Goal: Task Accomplishment & Management: Manage account settings

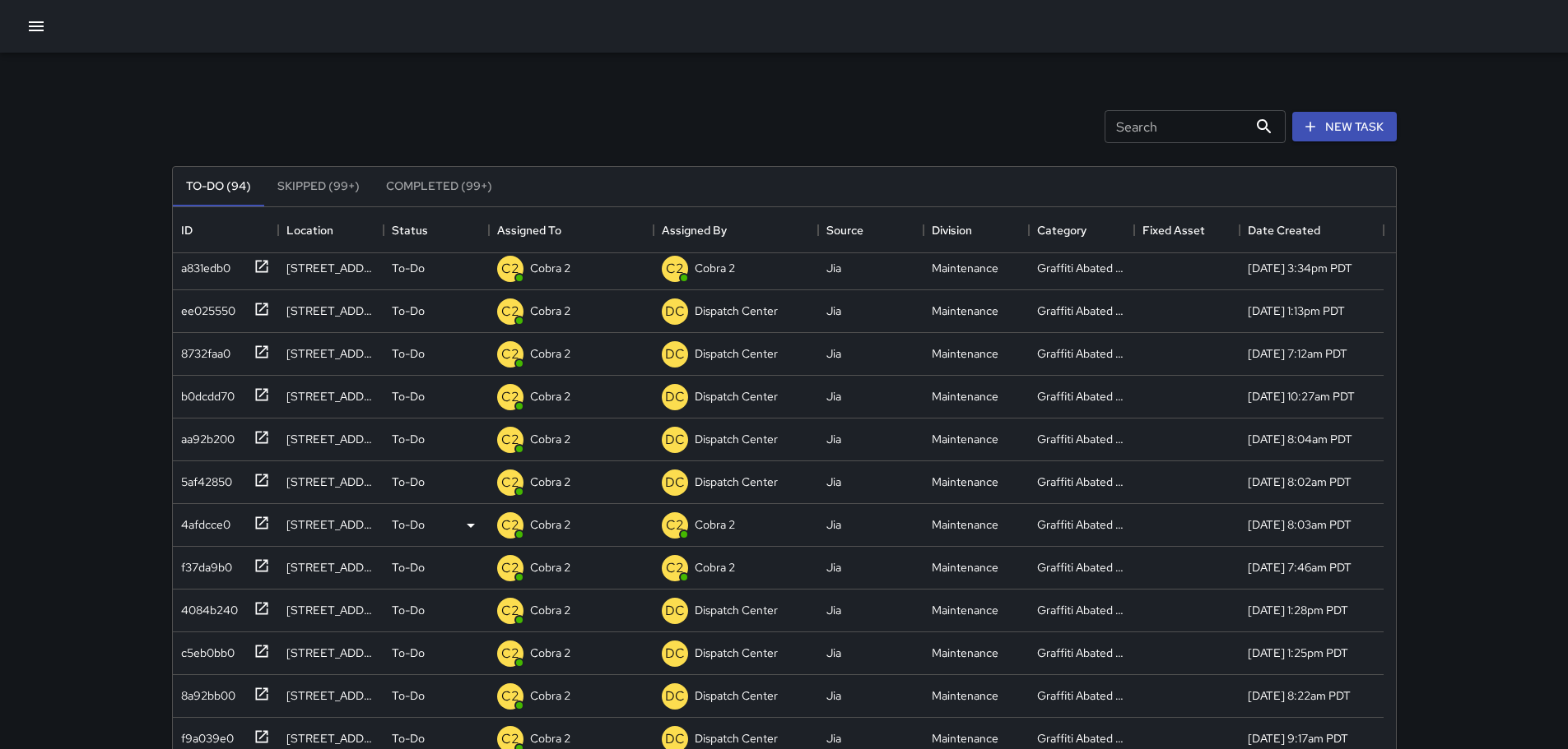
scroll to position [2221, 0]
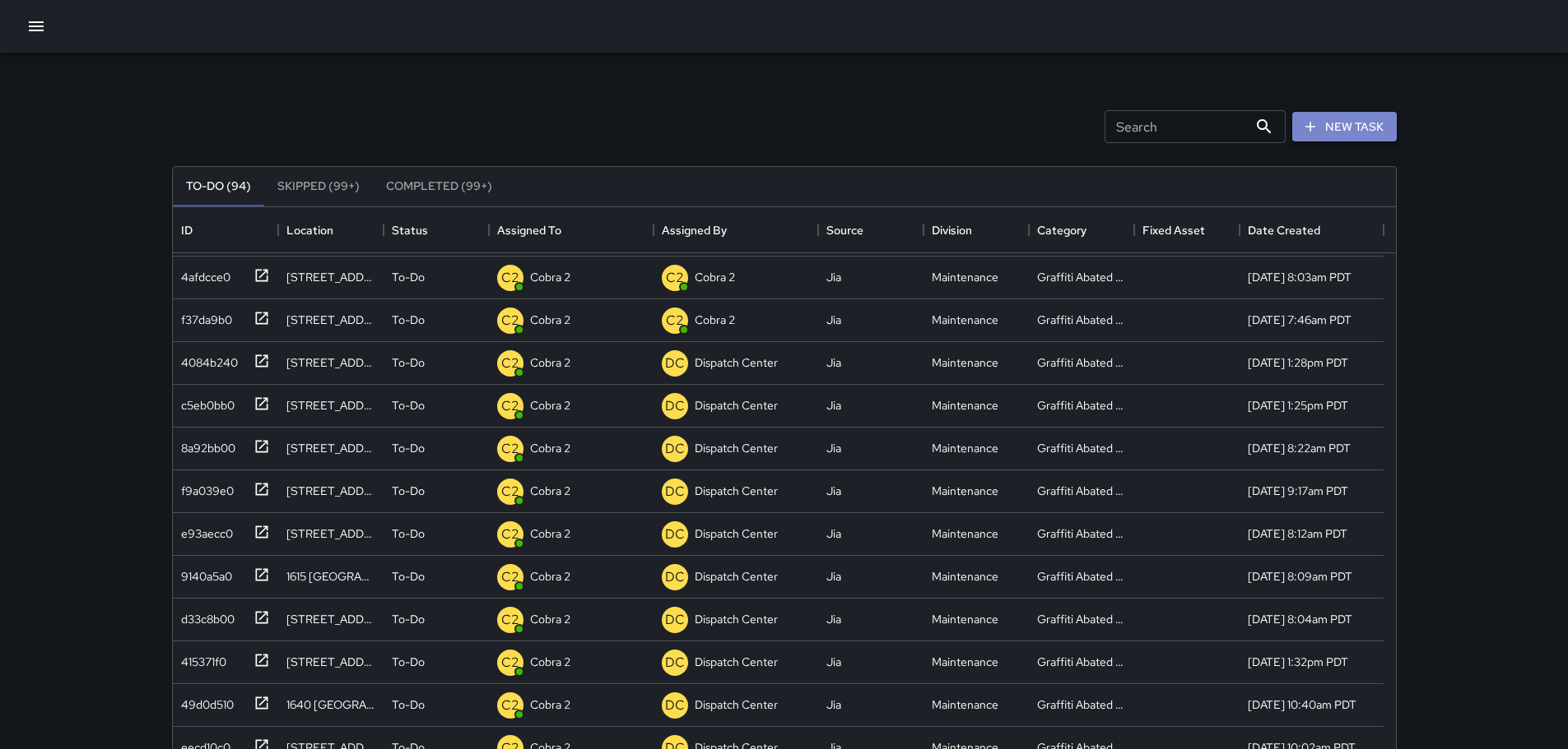
click at [1303, 131] on icon "button" at bounding box center [1310, 127] width 17 height 17
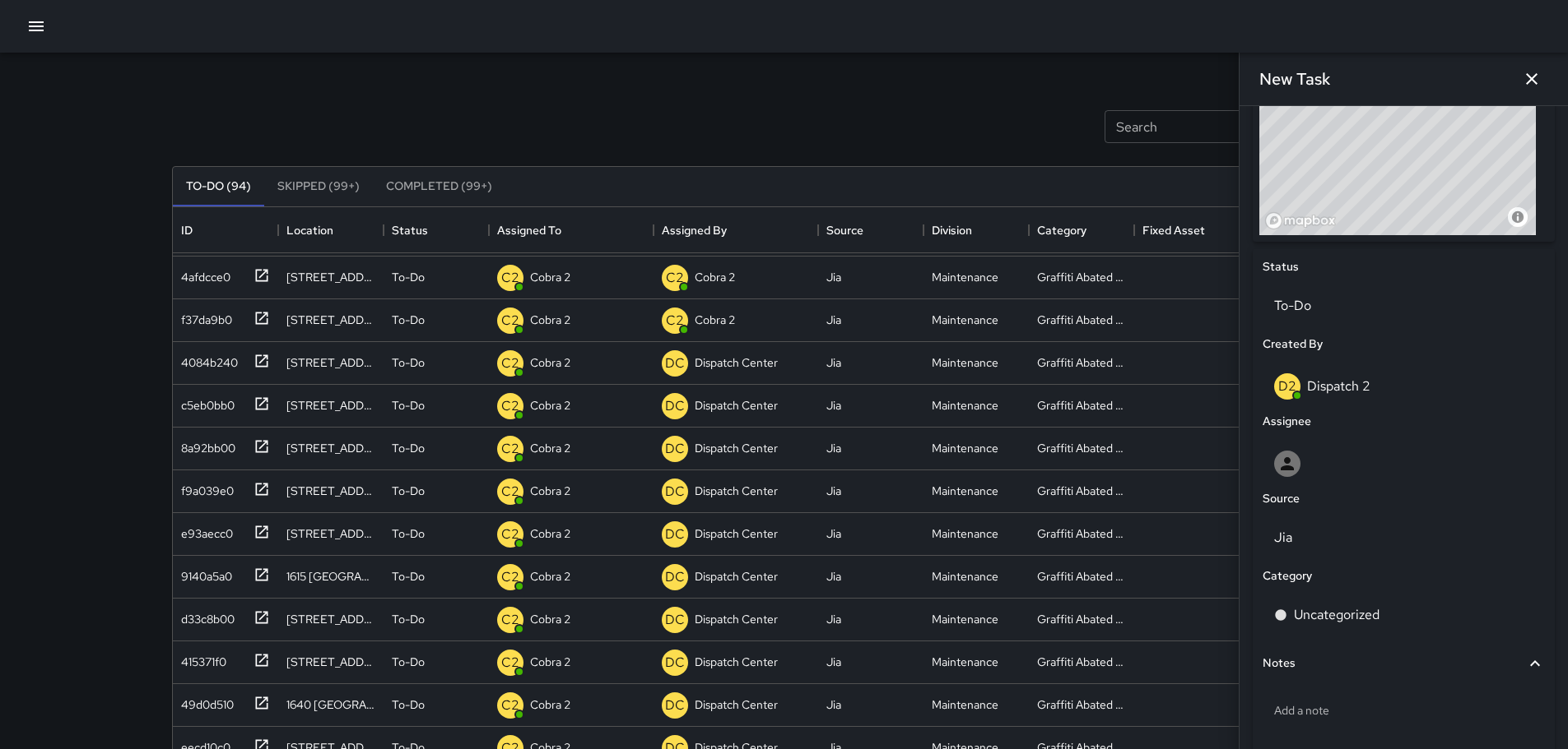
scroll to position [629, 0]
click at [1341, 612] on p "Uncategorized" at bounding box center [1336, 615] width 86 height 20
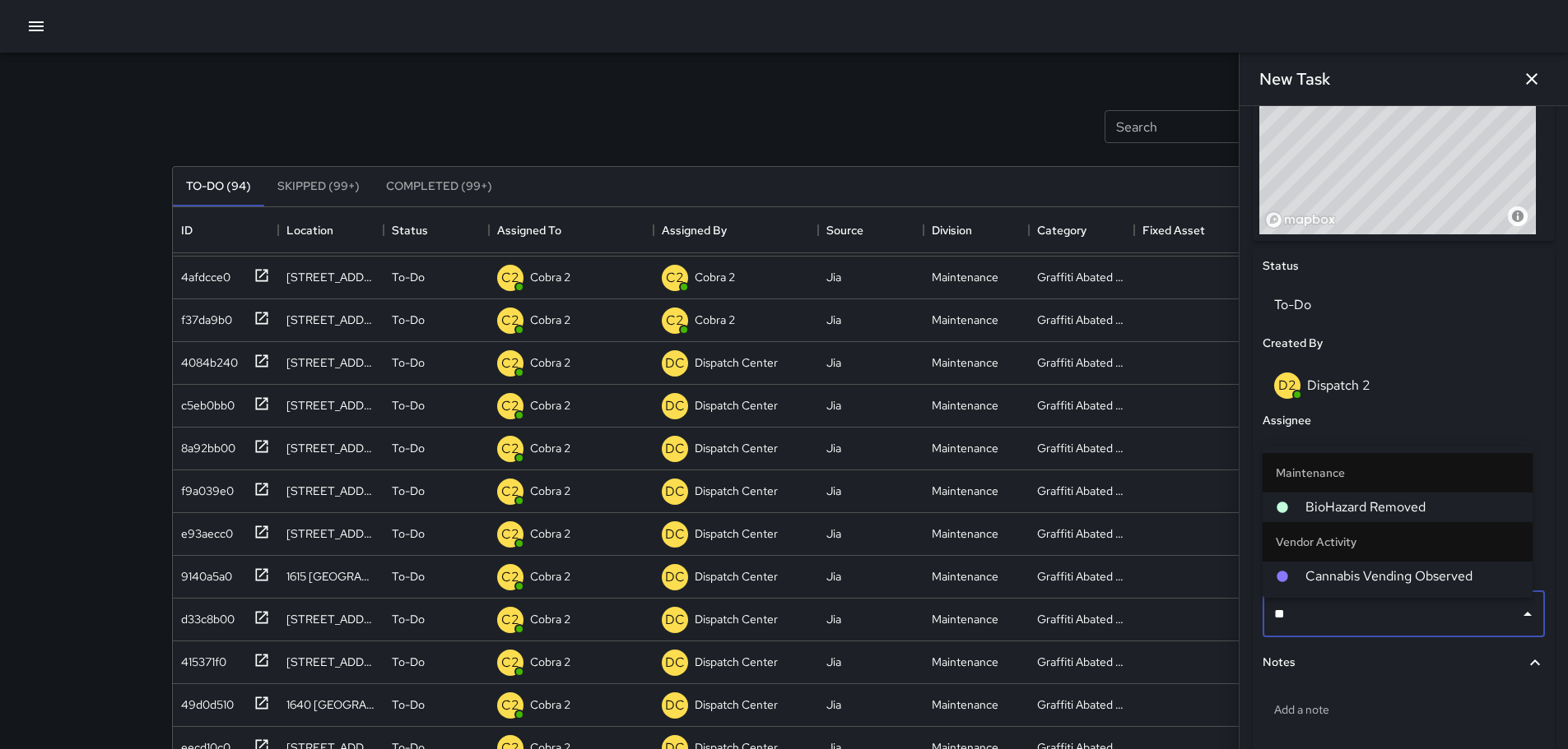
type input "***"
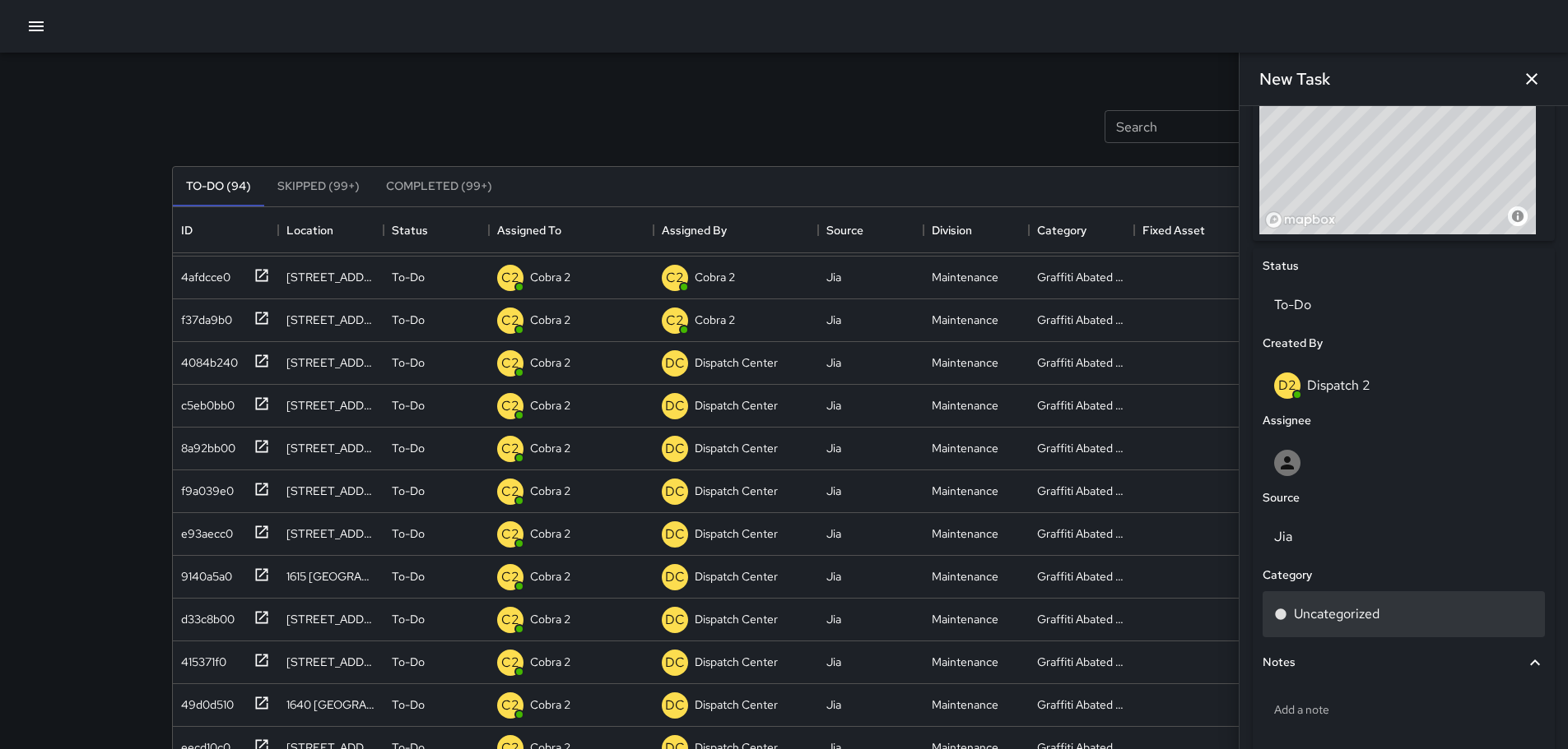
click at [1350, 611] on p "Uncategorized" at bounding box center [1336, 615] width 86 height 20
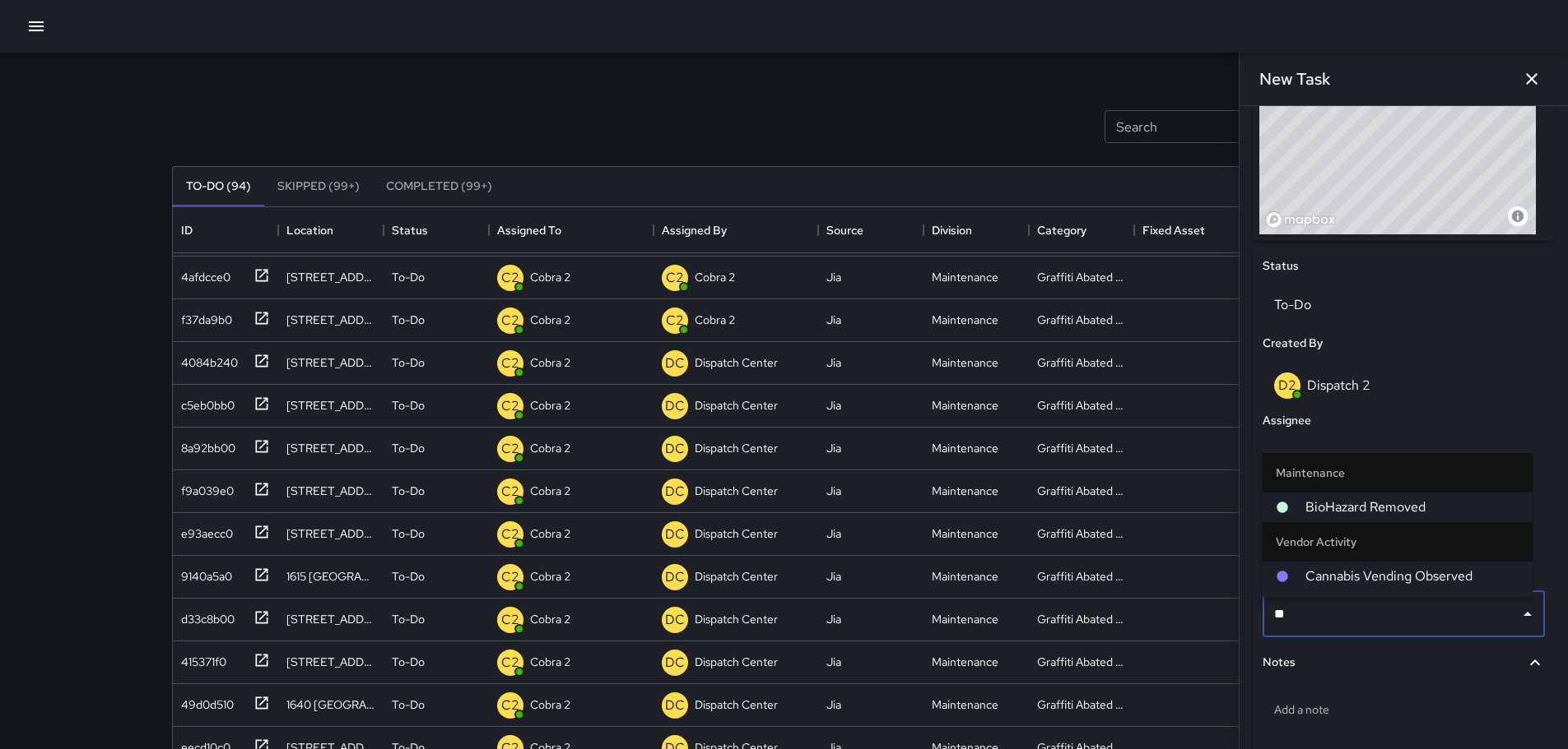
type input "***"
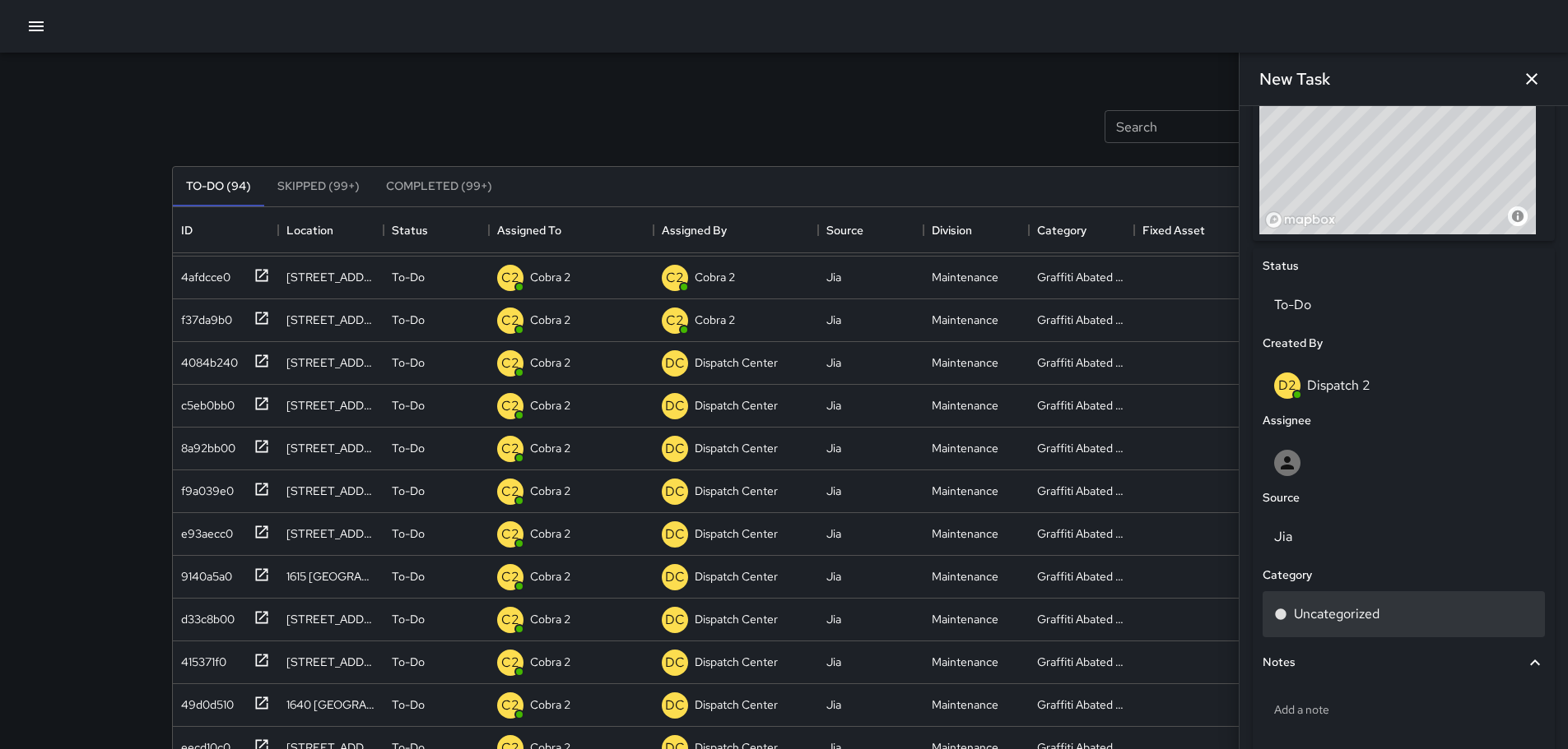
click at [1349, 622] on p "Uncategorized" at bounding box center [1336, 615] width 86 height 20
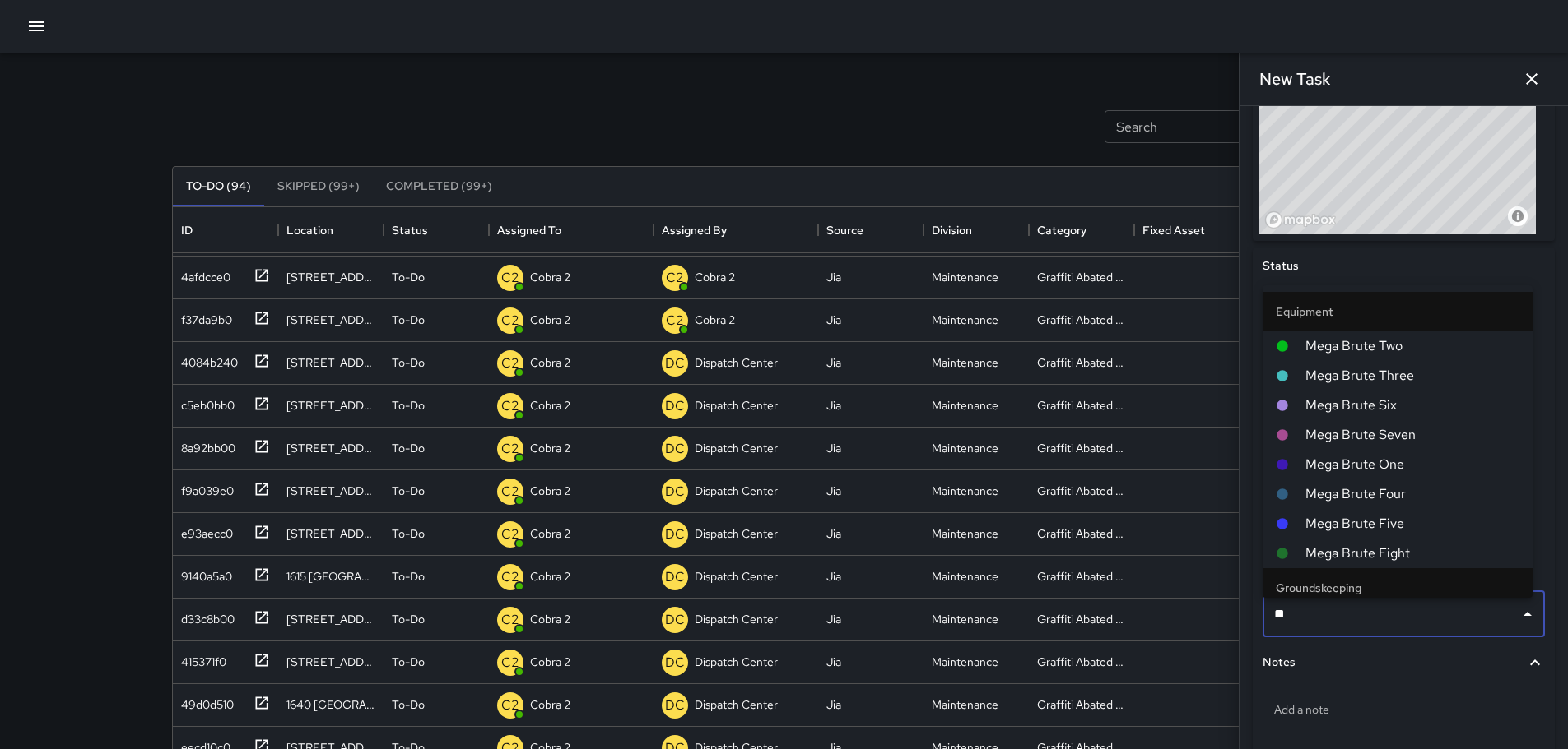
type input "***"
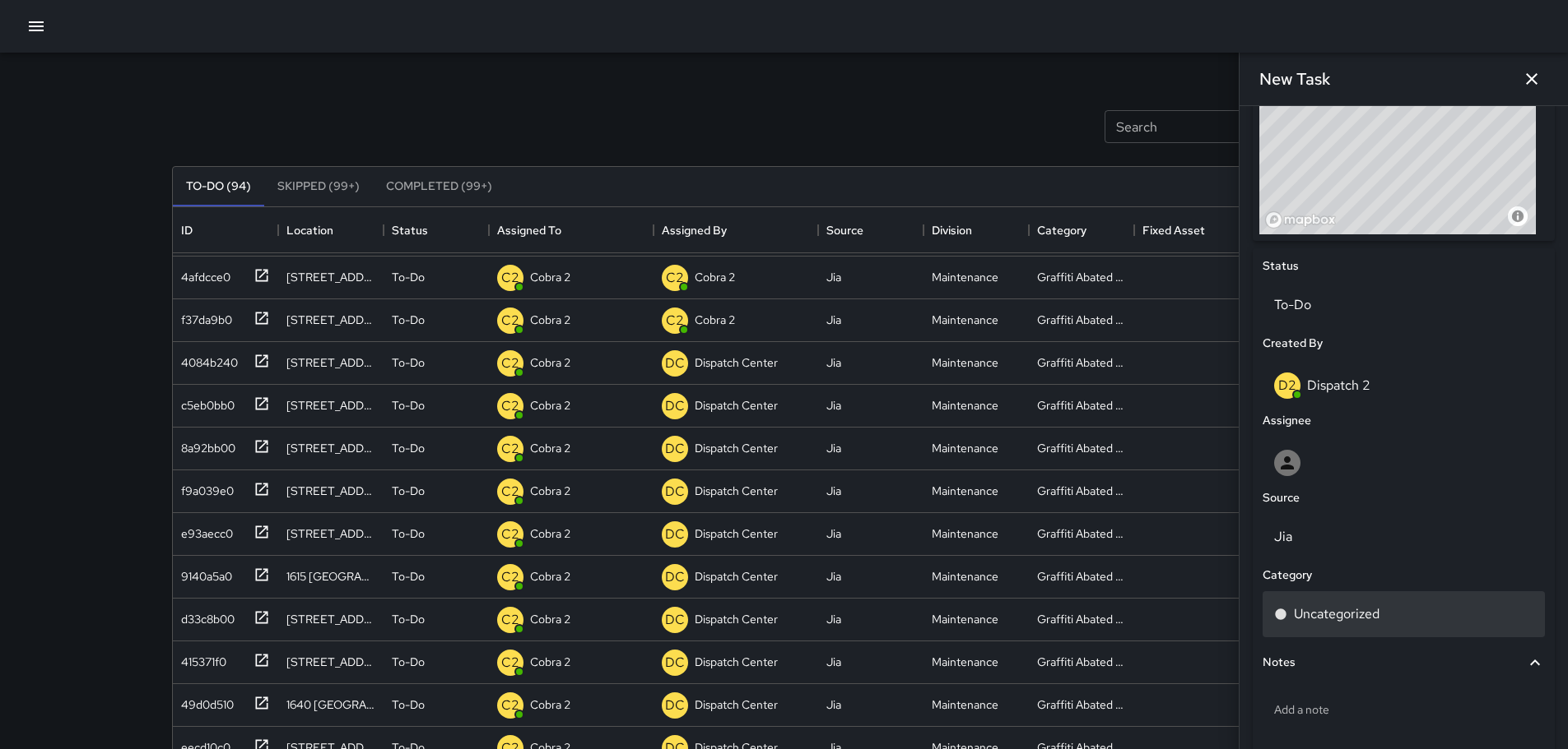
click at [1367, 631] on div "Uncategorized" at bounding box center [1404, 614] width 282 height 46
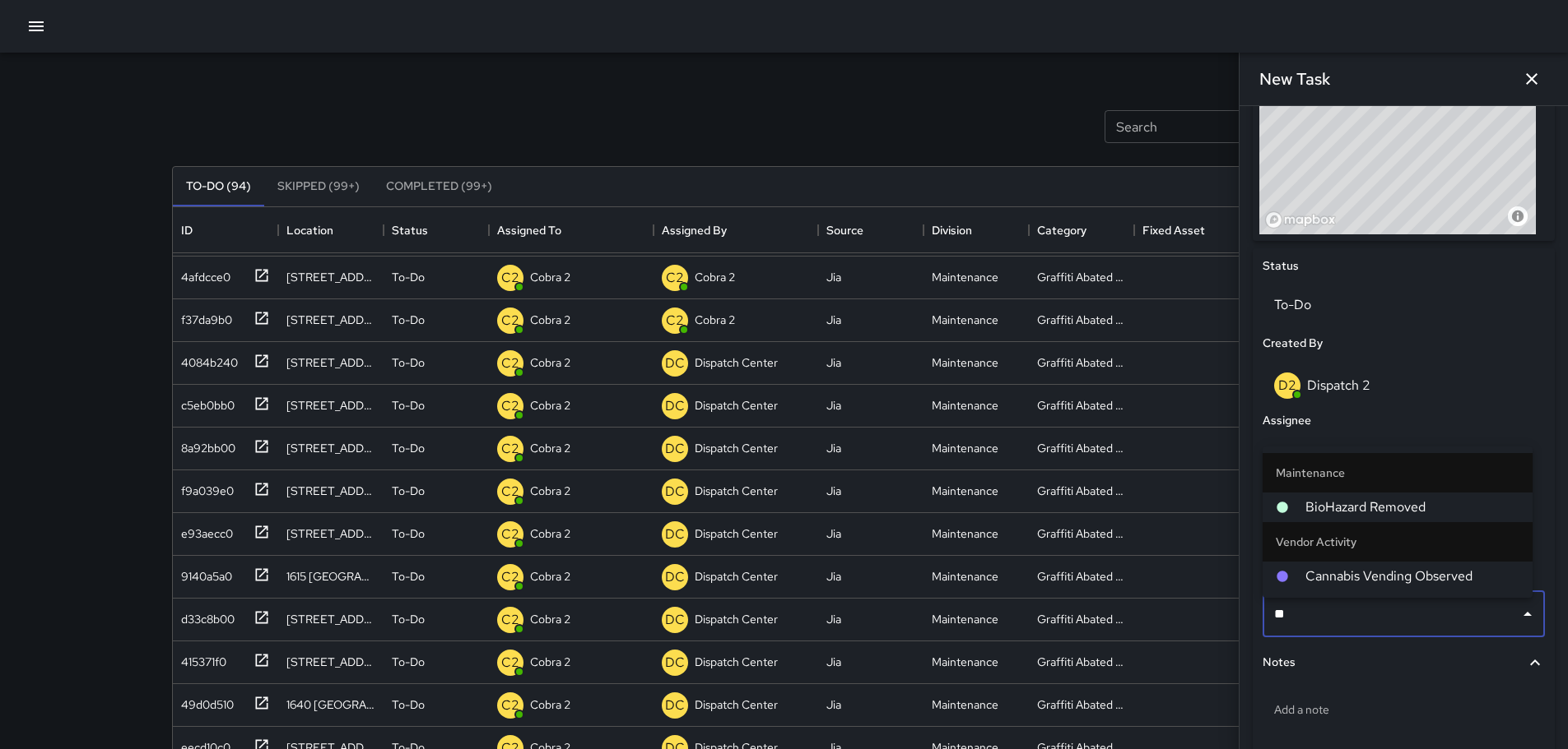
type input "***"
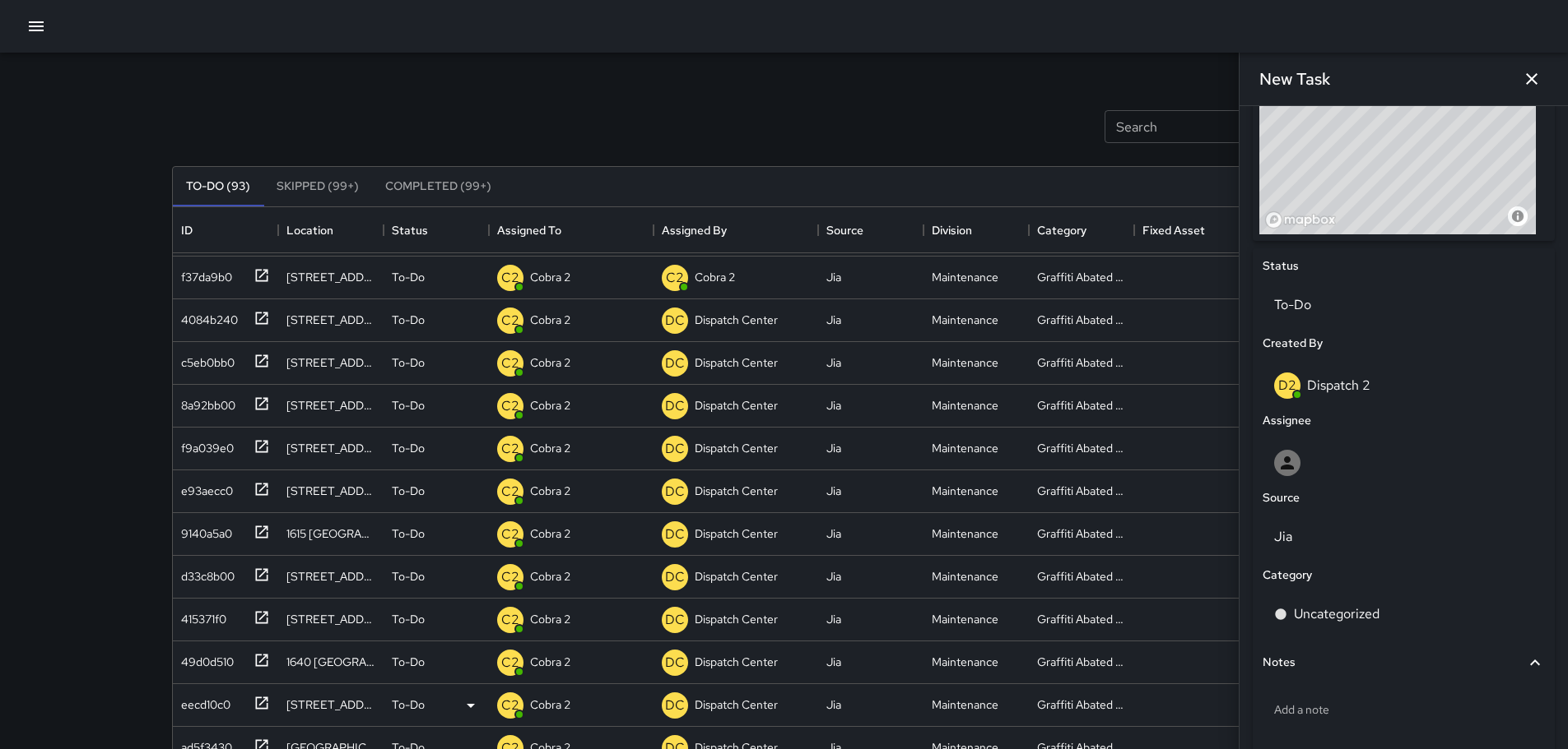
scroll to position [2178, 0]
click at [1530, 86] on icon "button" at bounding box center [1532, 79] width 20 height 20
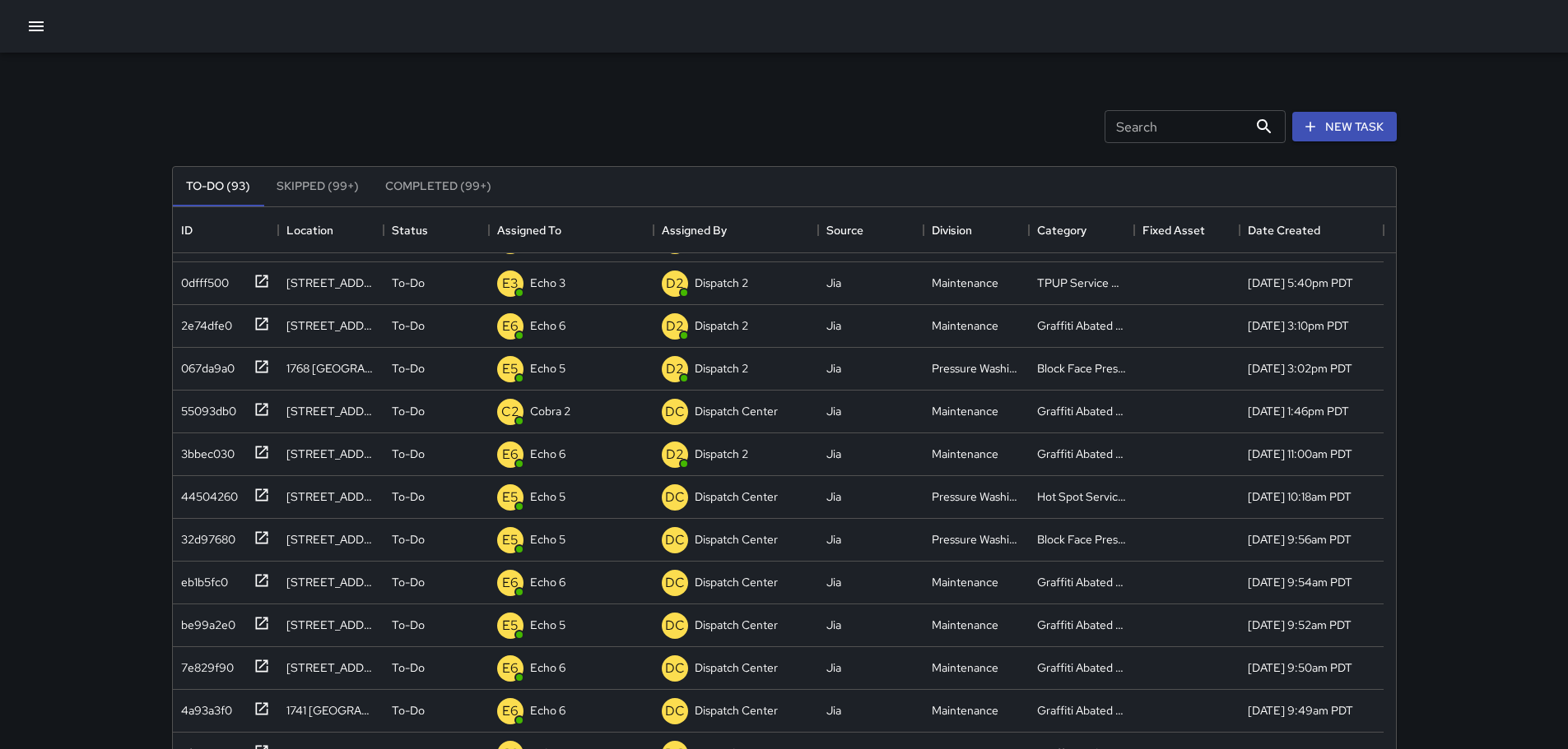
scroll to position [0, 0]
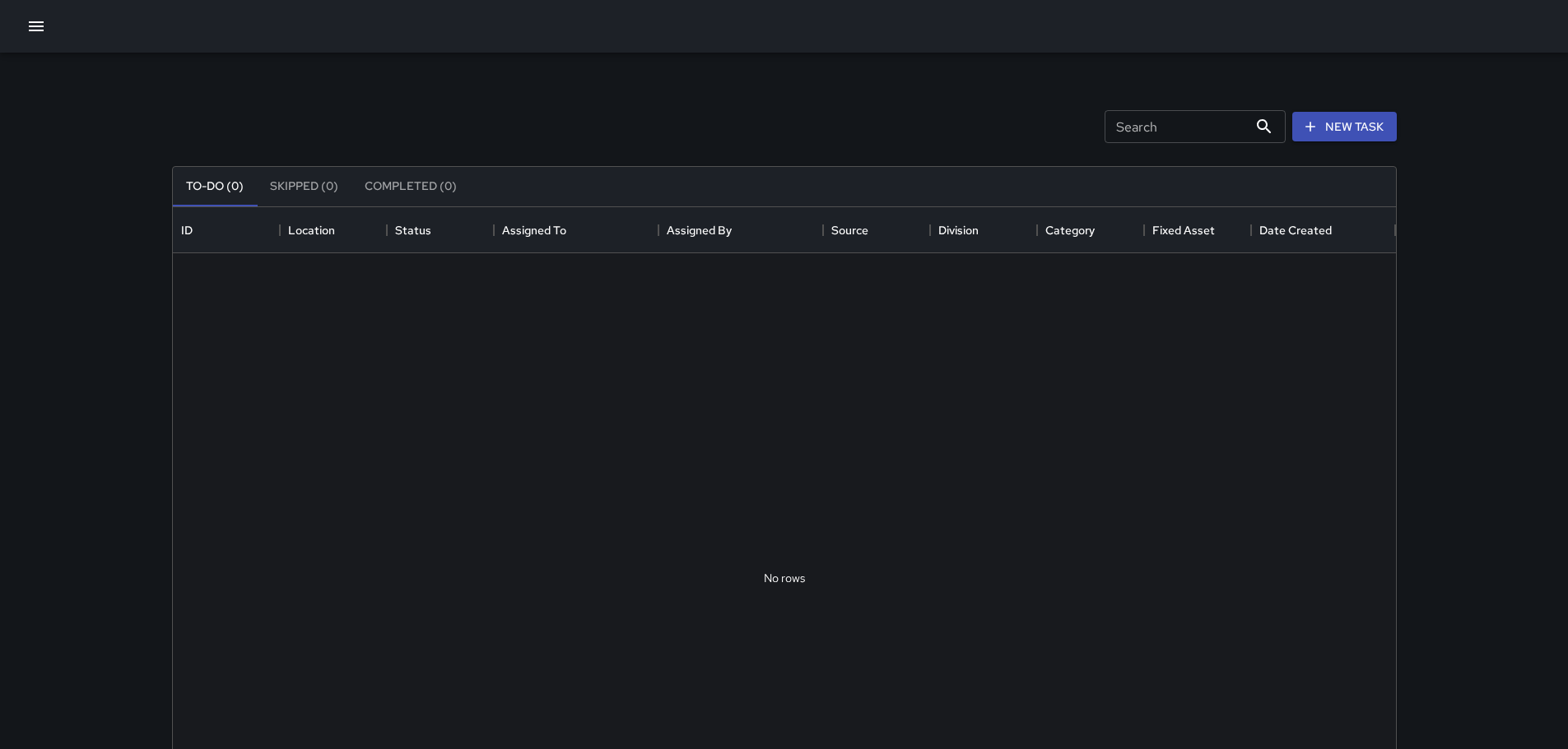
scroll to position [685, 1211]
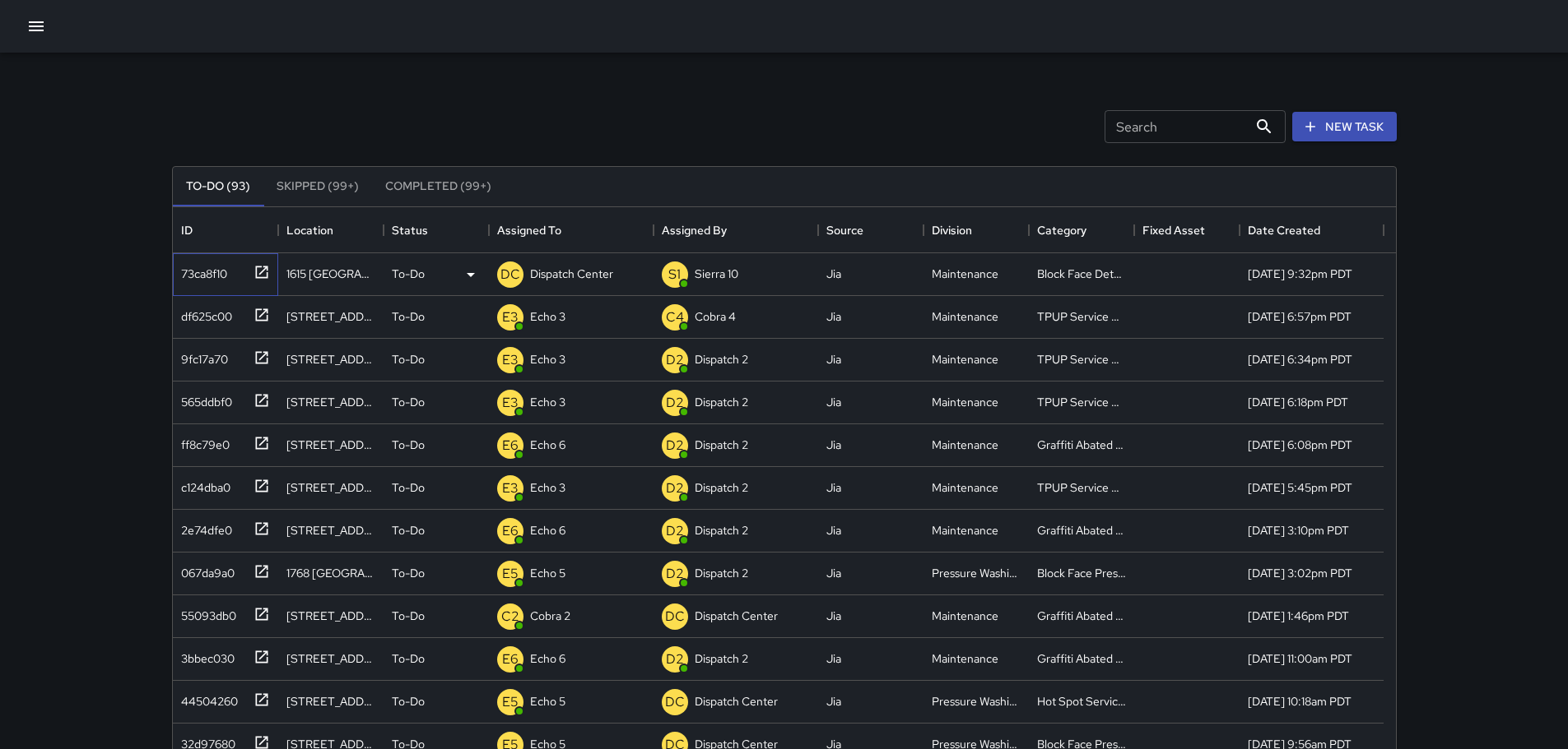
click at [268, 274] on icon at bounding box center [261, 272] width 13 height 13
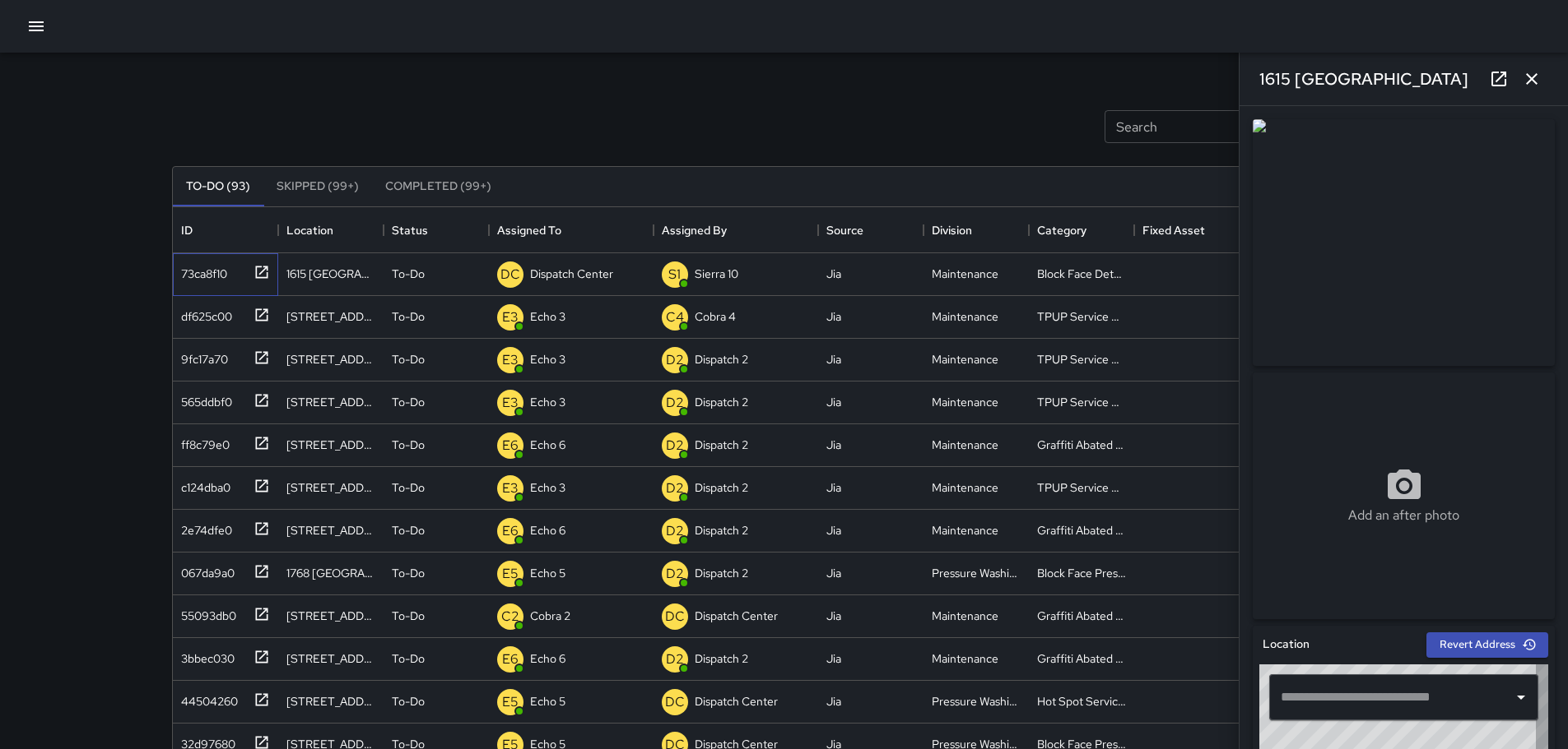
type input "**********"
drag, startPoint x: 1374, startPoint y: 67, endPoint x: 1257, endPoint y: 84, distance: 118.2
click at [1257, 84] on div "1615 [GEOGRAPHIC_DATA]" at bounding box center [1403, 78] width 328 height 53
copy h6 "1615 [GEOGRAPHIC_DATA]"
click at [1542, 70] on button "button" at bounding box center [1531, 78] width 33 height 33
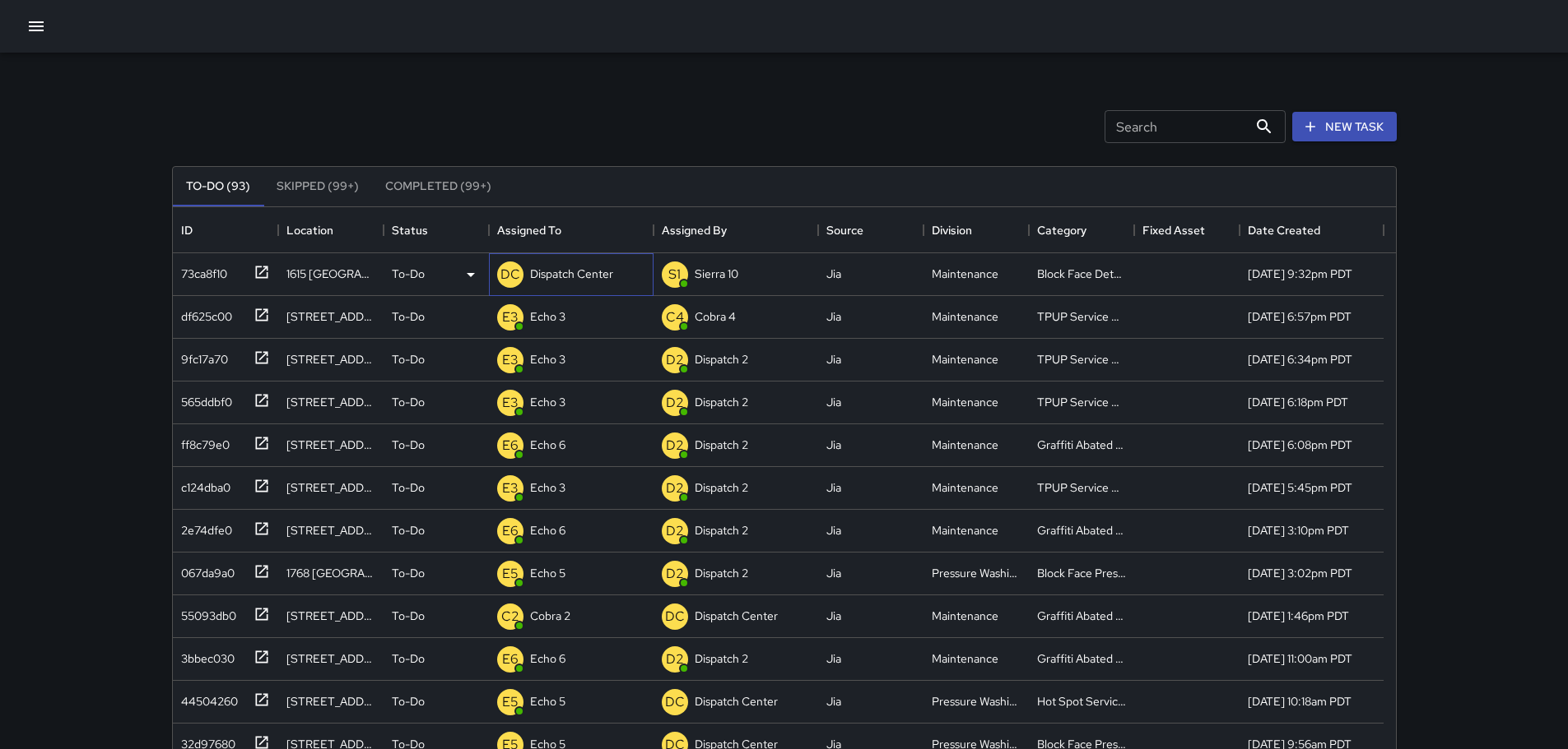
click at [555, 267] on p "Dispatch Center" at bounding box center [572, 274] width 83 height 17
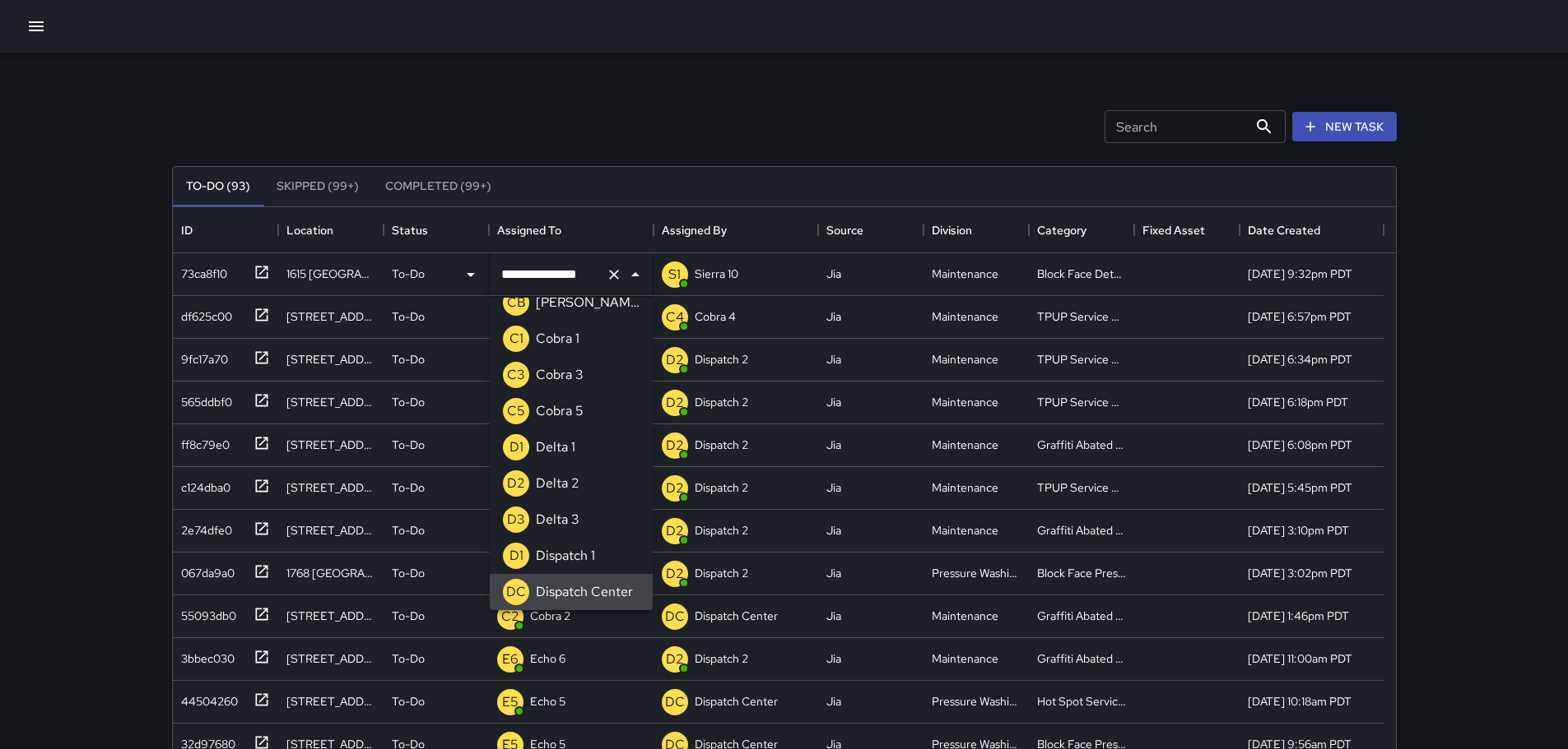
click at [617, 284] on button "Clear" at bounding box center [614, 275] width 23 height 23
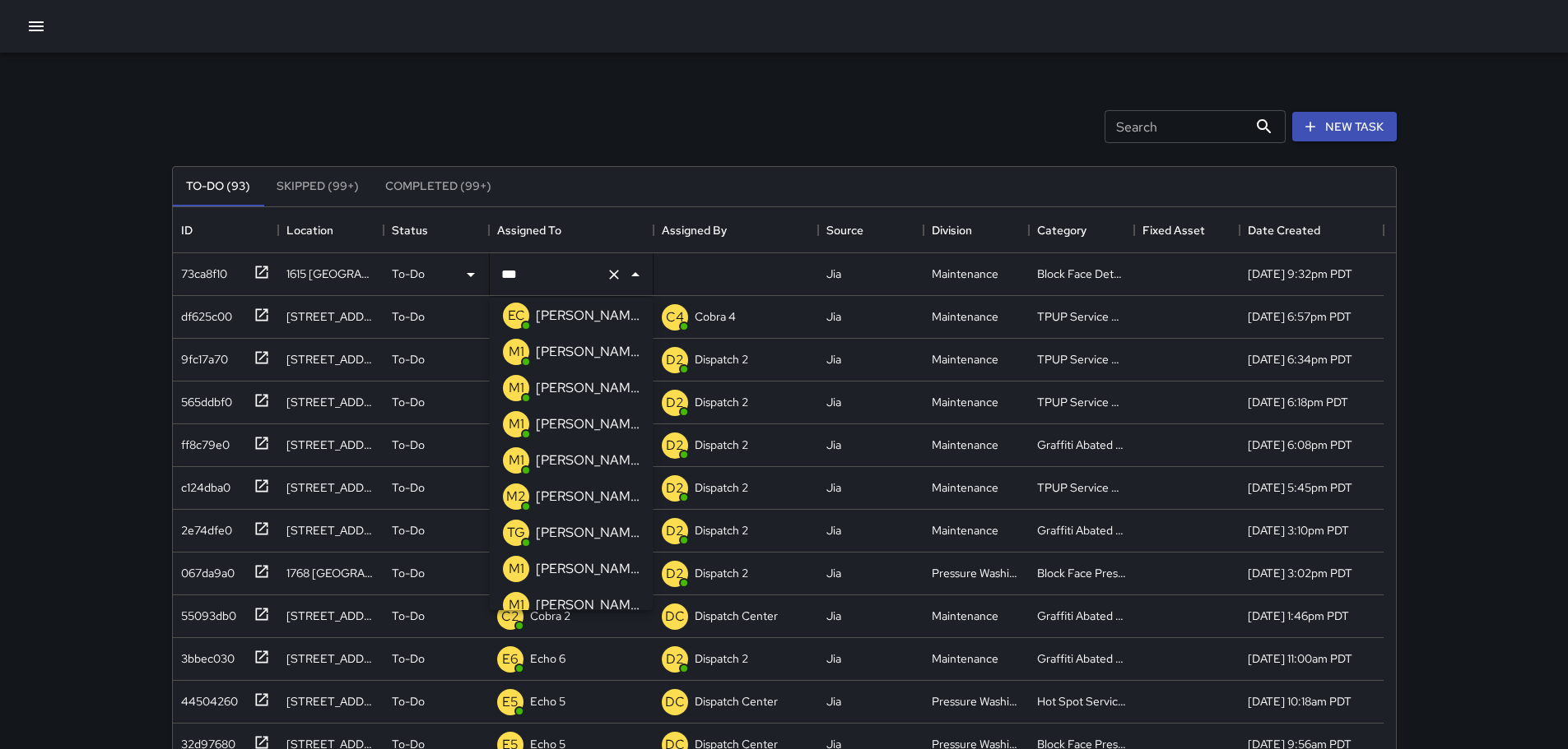
scroll to position [0, 0]
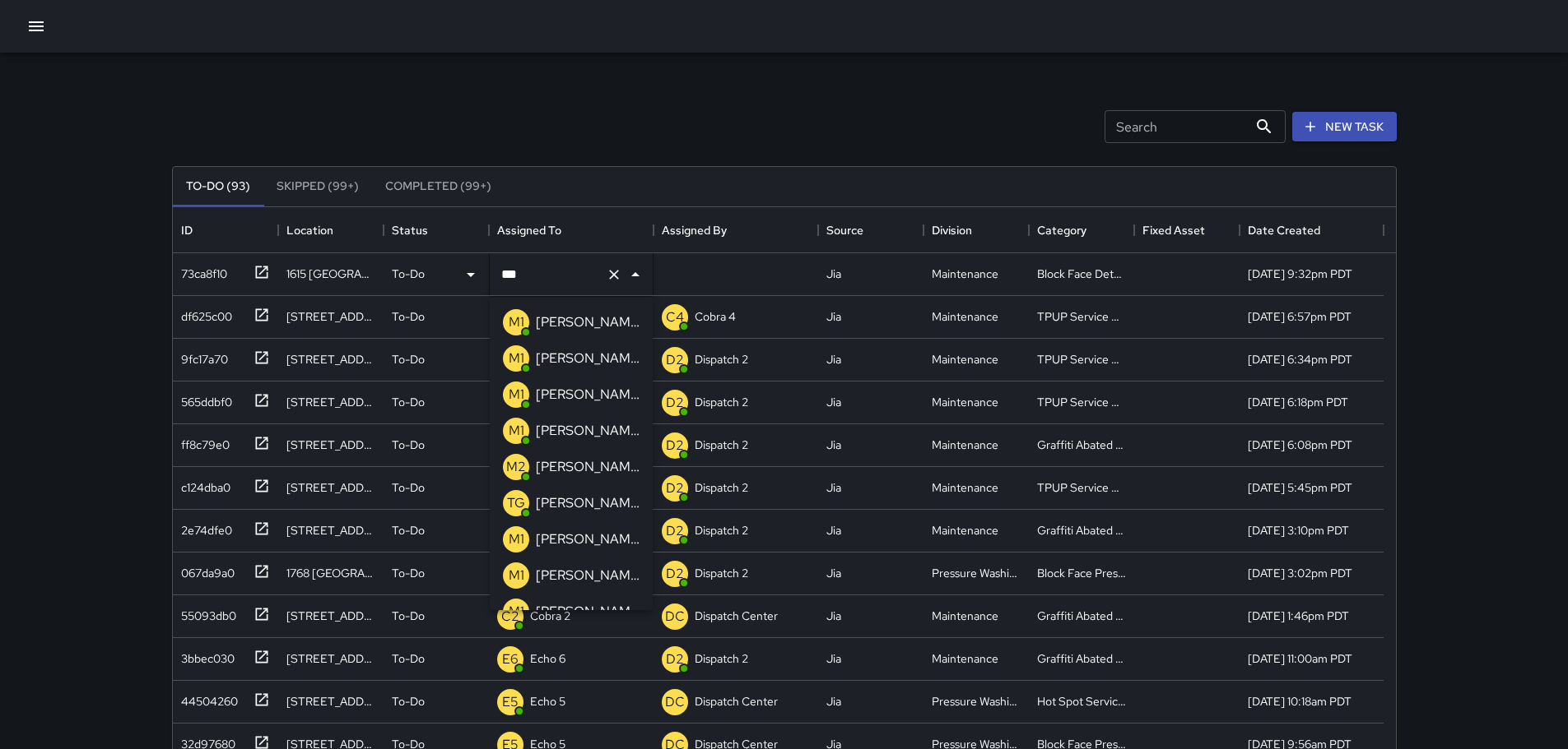
type input "****"
click at [572, 387] on p "Mike 17" at bounding box center [587, 395] width 103 height 20
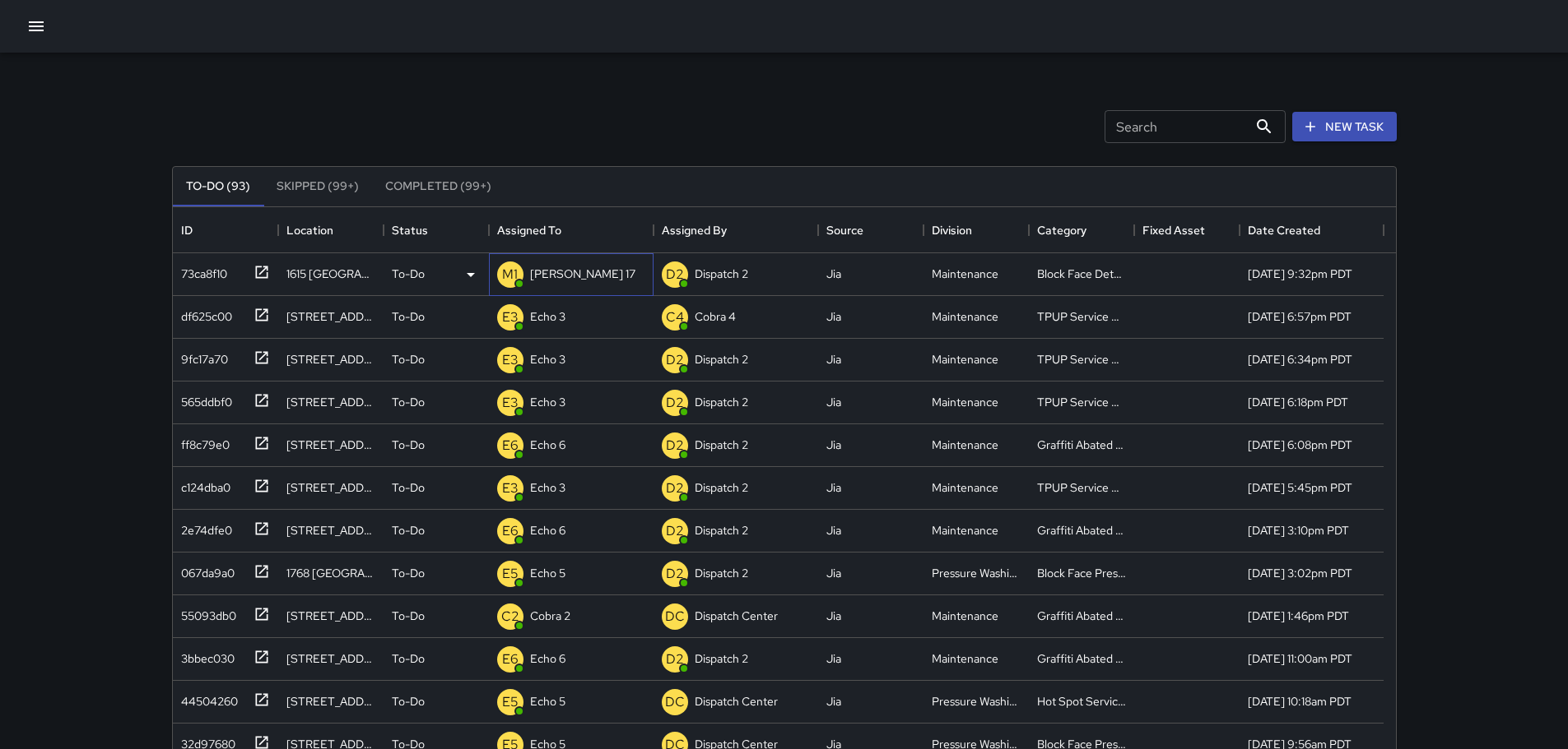
click at [553, 286] on div "M1 Mike 17" at bounding box center [567, 274] width 145 height 33
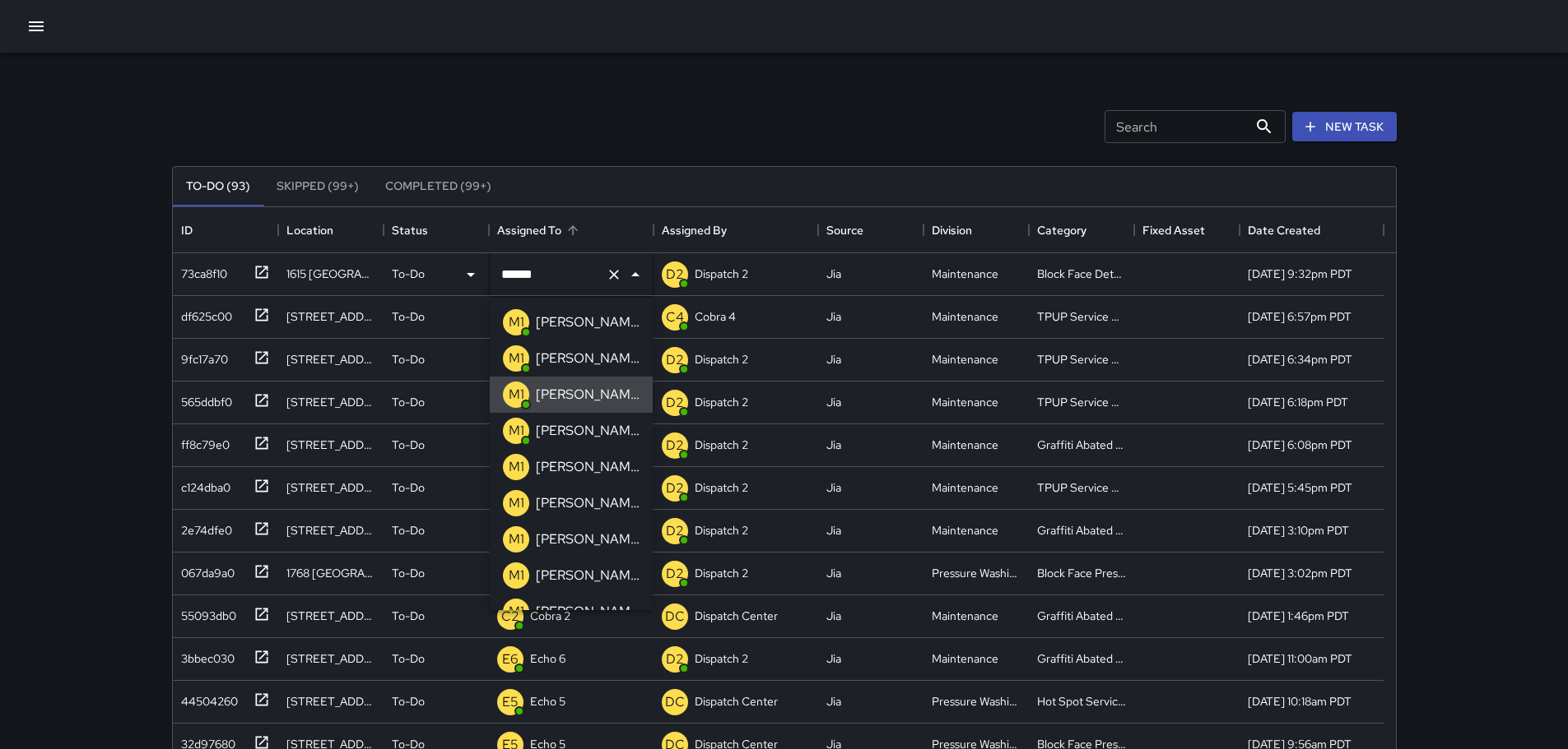
type input "*******"
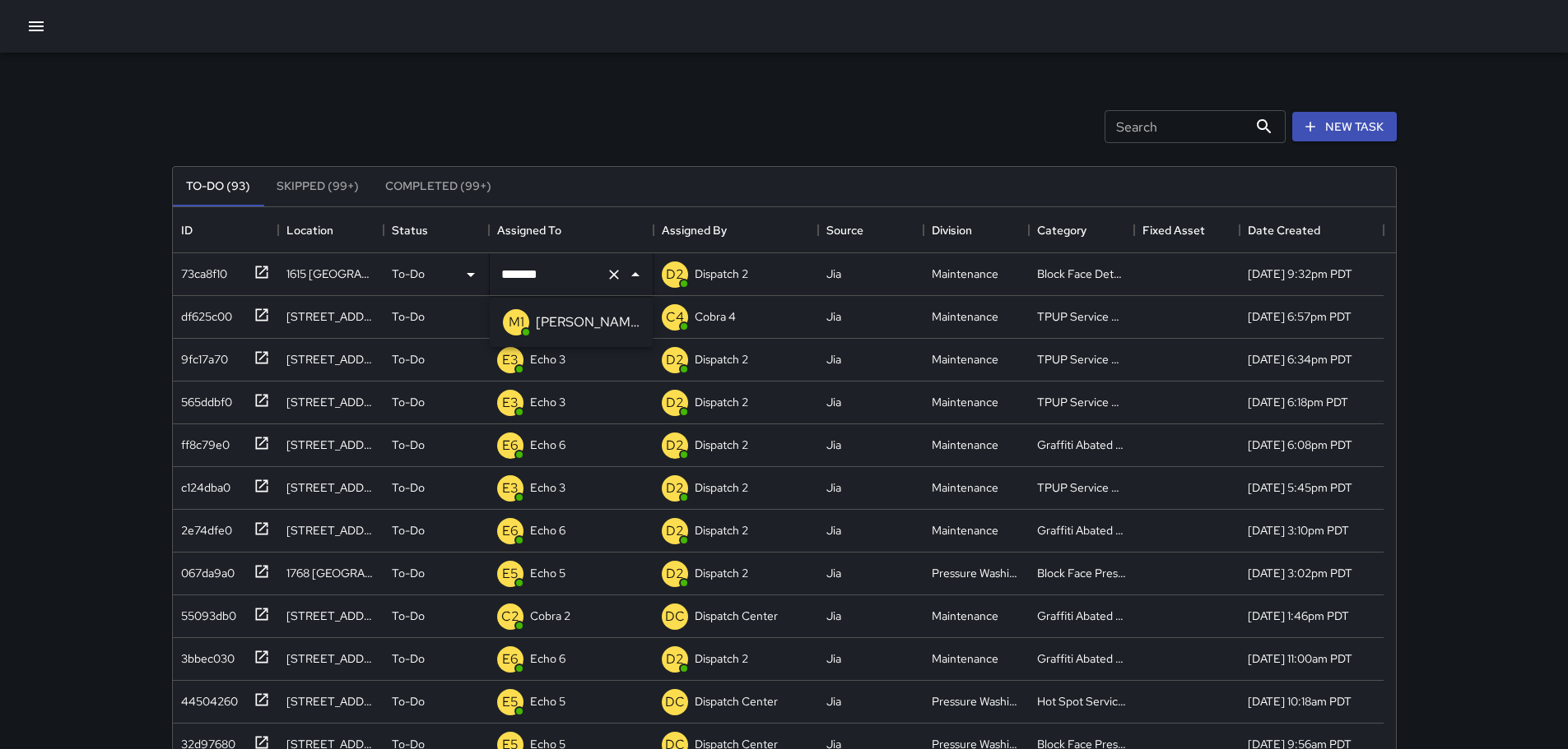
click at [564, 314] on p "Mike 14" at bounding box center [587, 323] width 103 height 20
click at [266, 268] on icon at bounding box center [261, 272] width 13 height 13
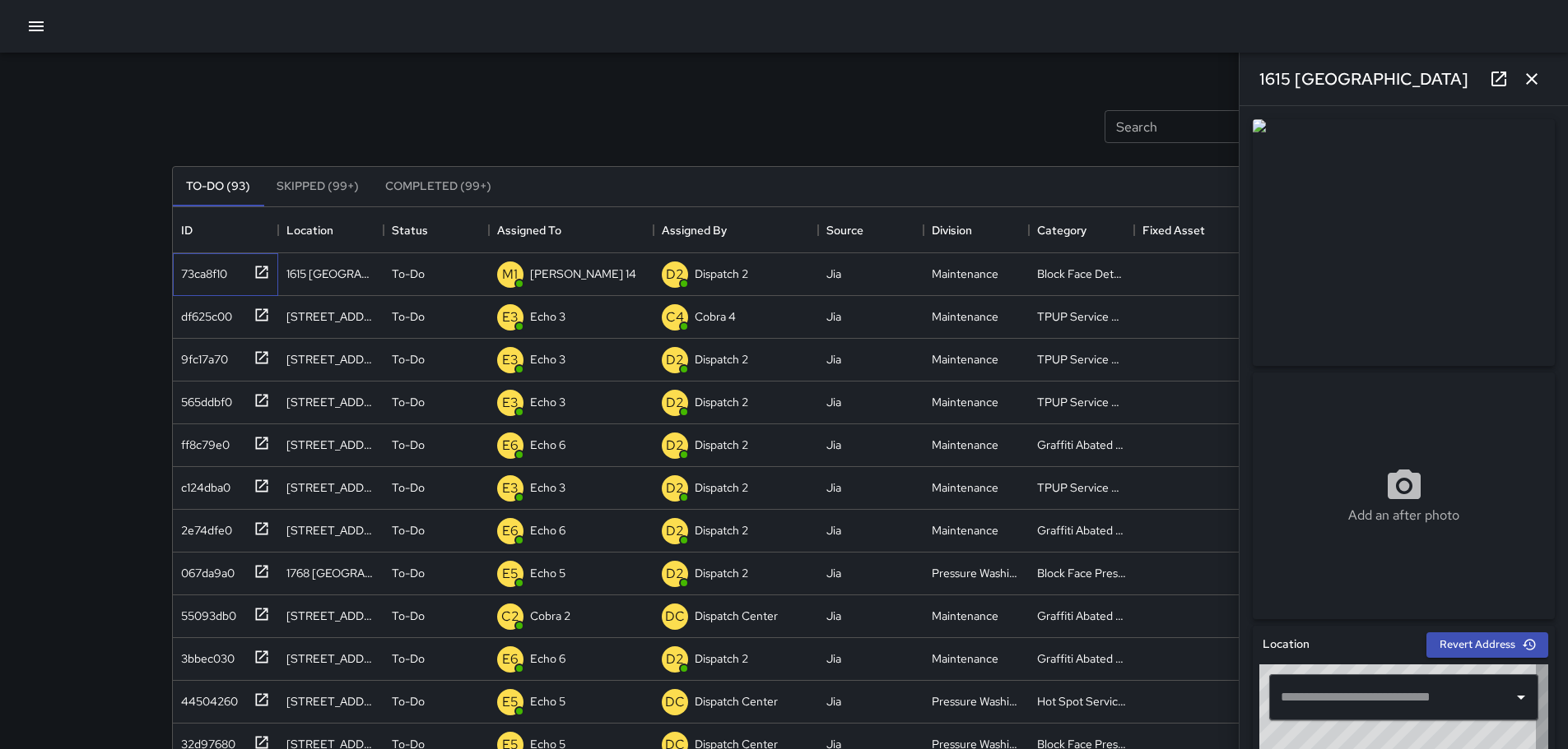
type input "**********"
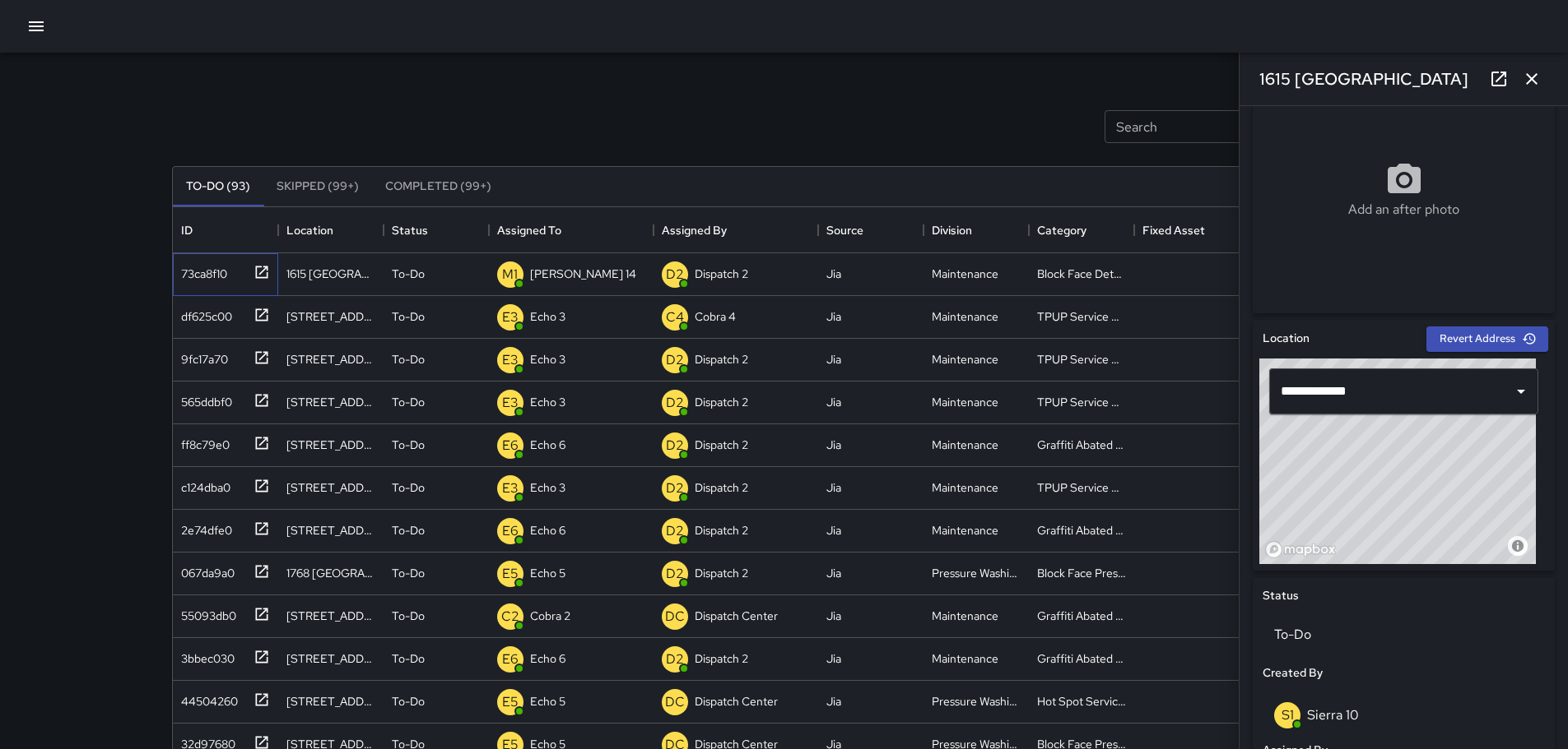
scroll to position [332, 0]
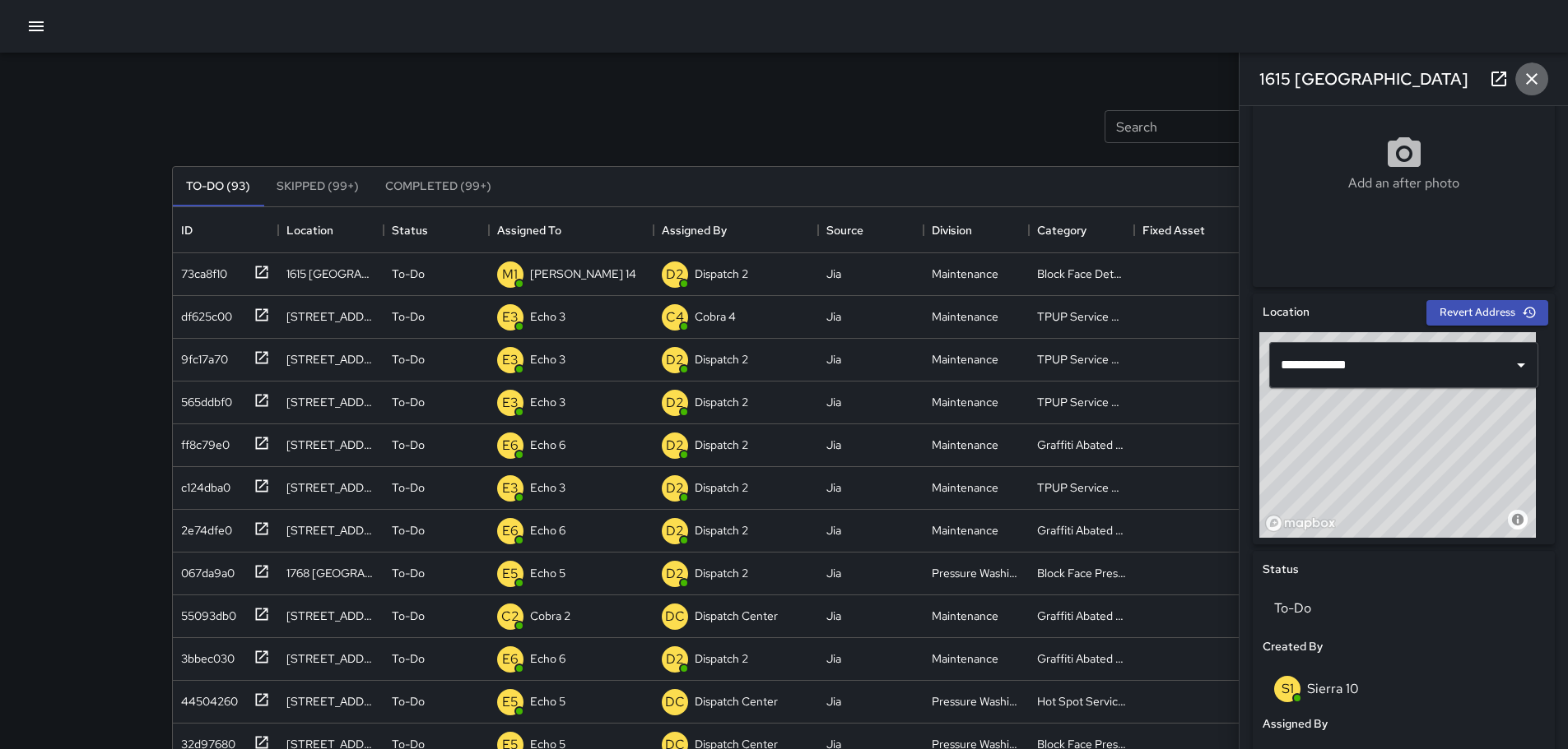
click at [1540, 85] on icon "button" at bounding box center [1532, 79] width 20 height 20
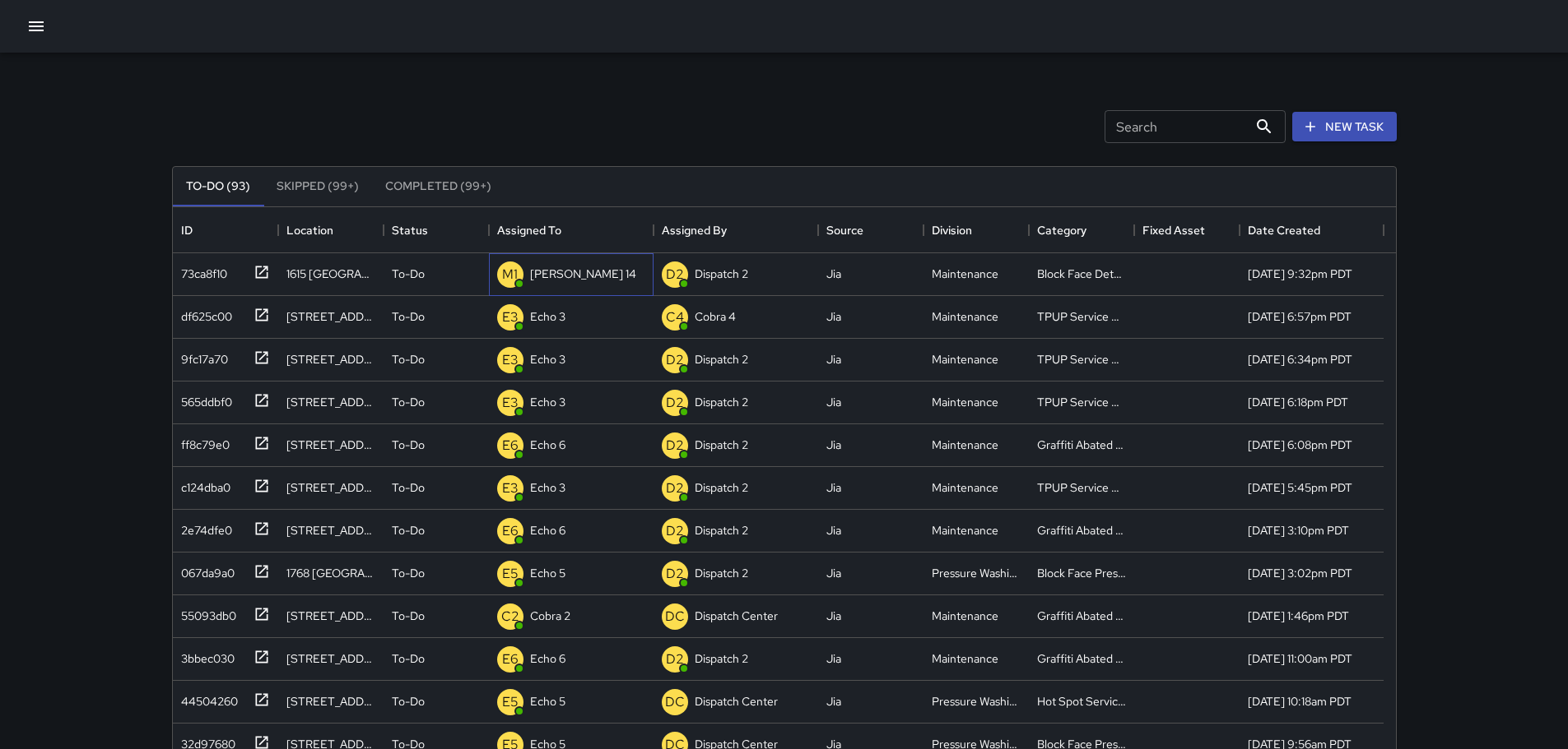
click at [564, 272] on p "Mike 14" at bounding box center [582, 274] width 106 height 17
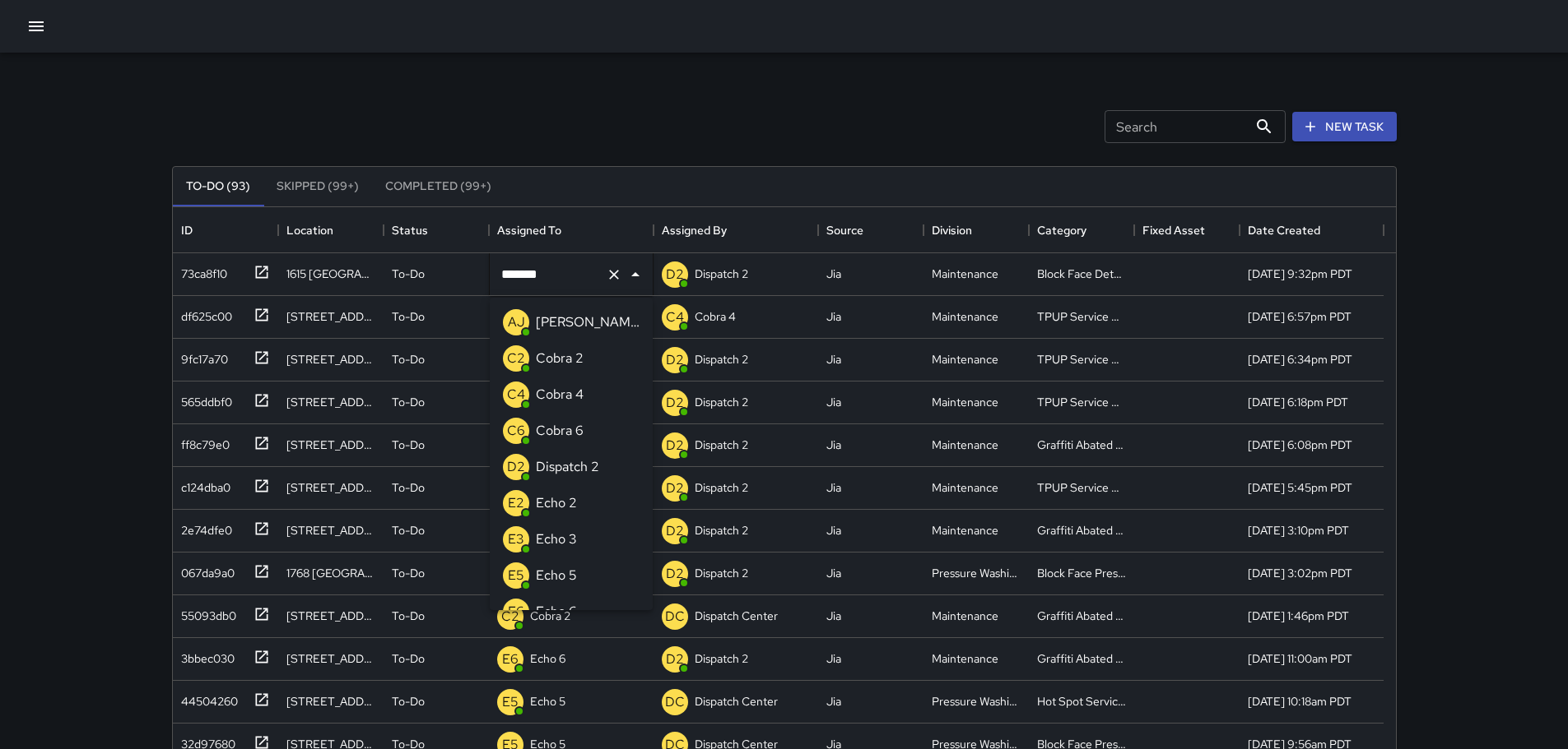
scroll to position [201, 0]
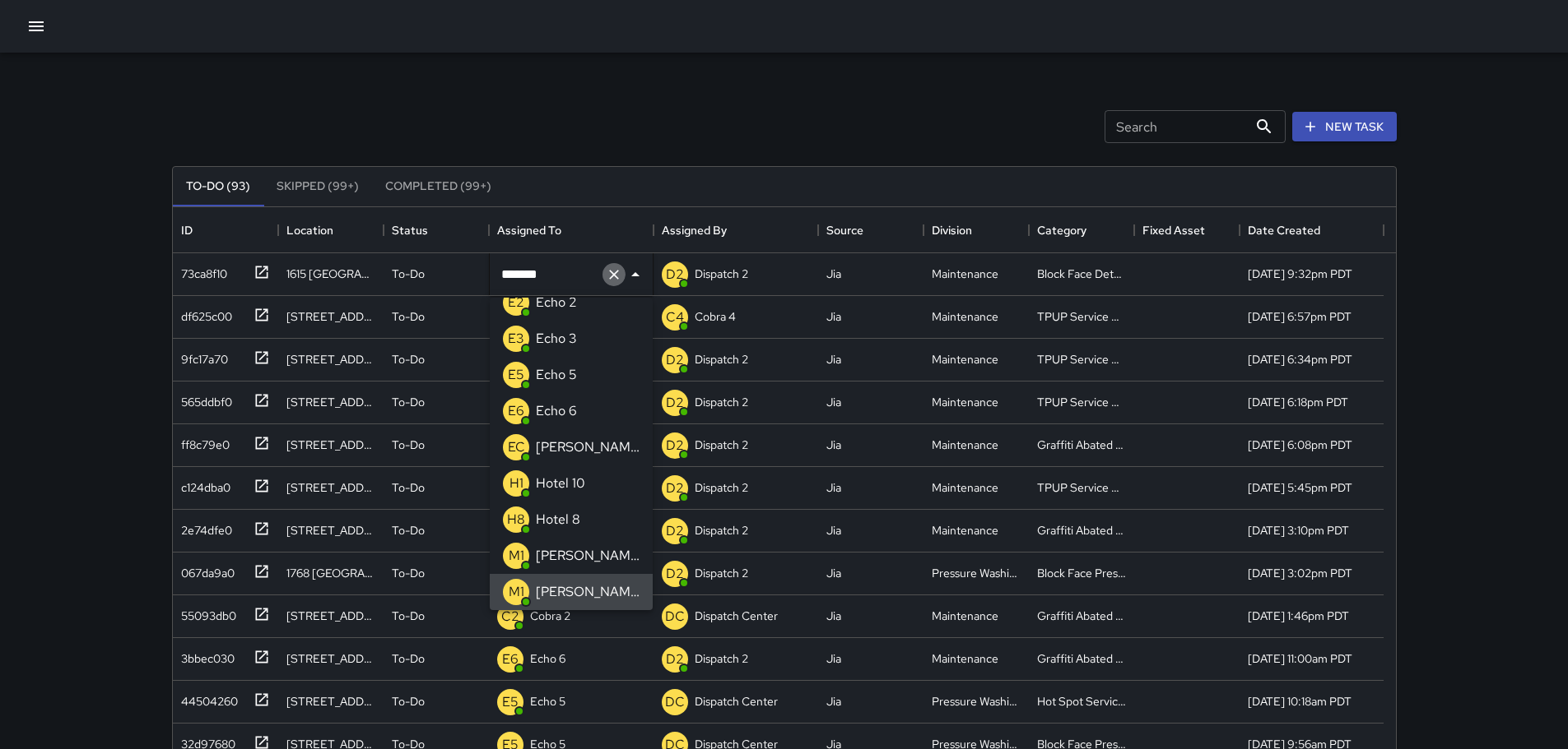
click at [615, 279] on icon "Clear" at bounding box center [614, 275] width 17 height 17
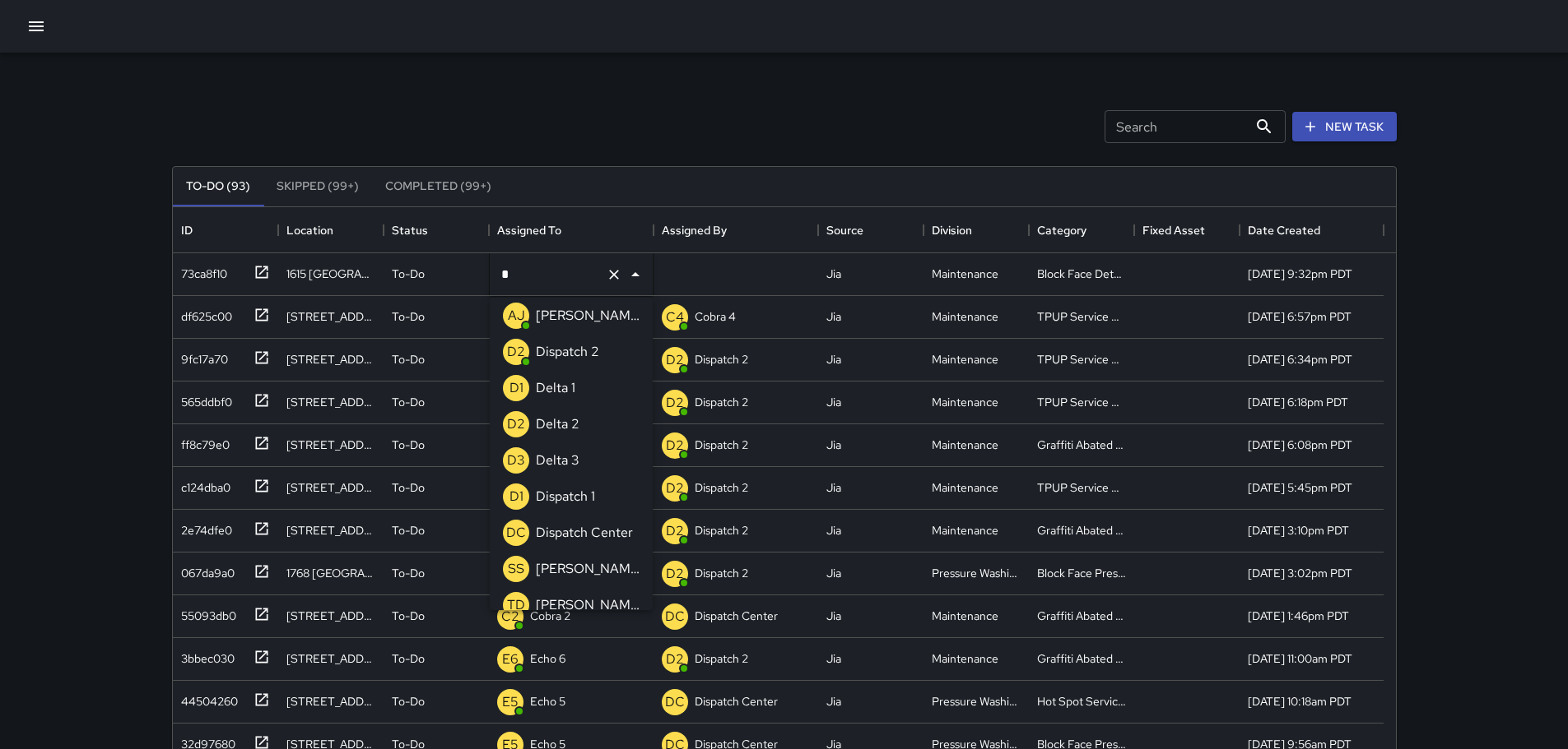
type input "**"
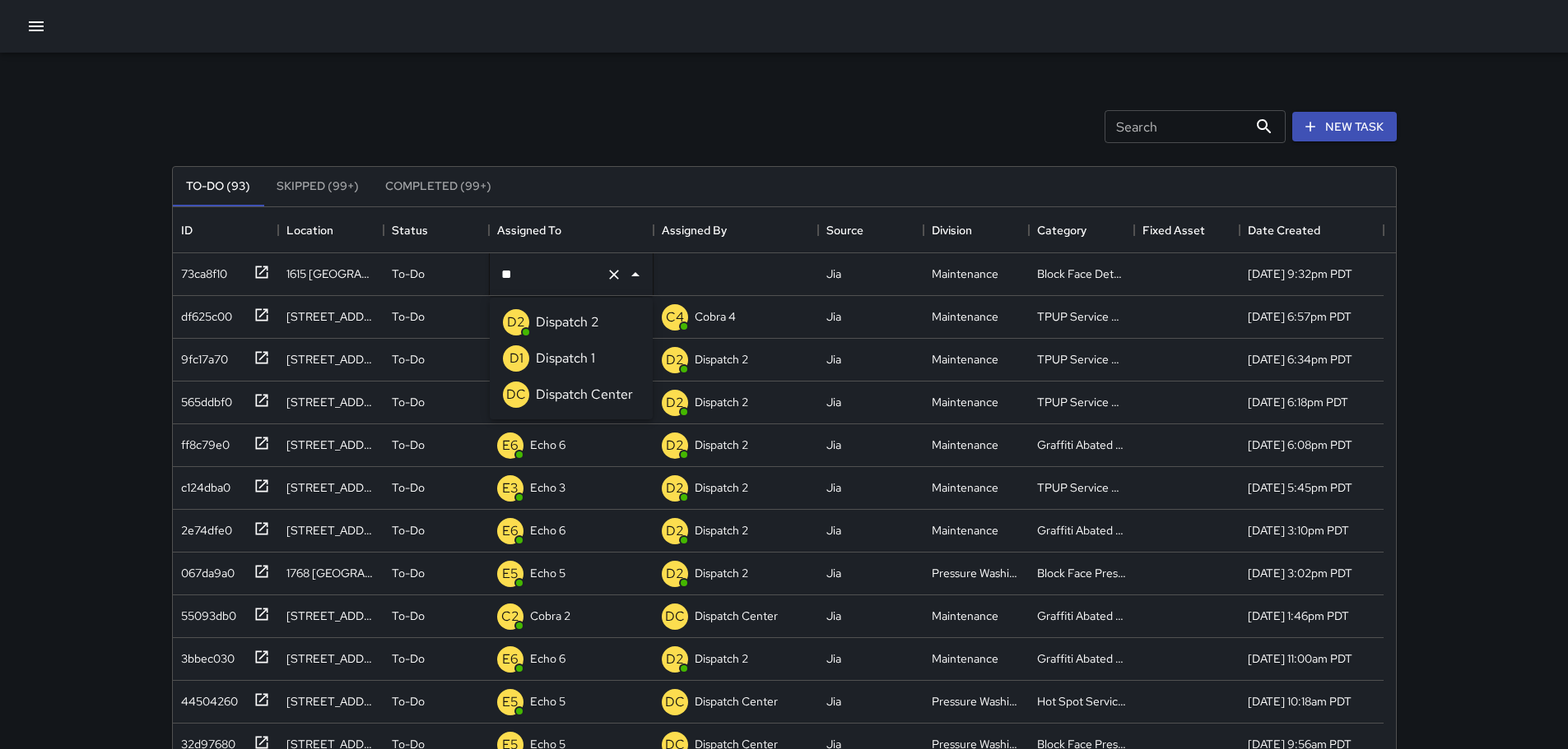
click at [566, 384] on div "Dispatch Center" at bounding box center [584, 395] width 103 height 27
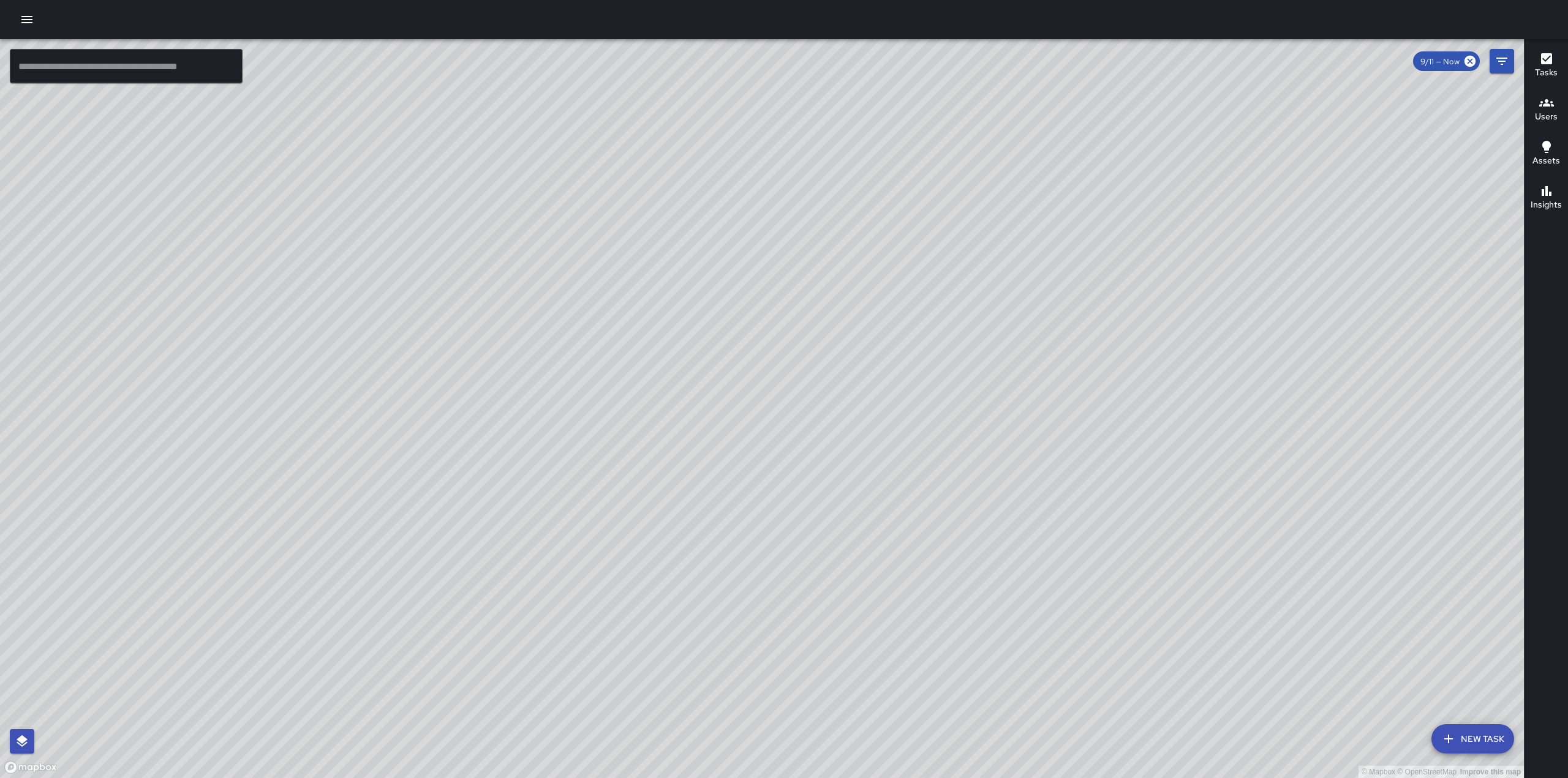
drag, startPoint x: 876, startPoint y: 223, endPoint x: 648, endPoint y: 496, distance: 355.7
click at [648, 514] on div "© Mapbox © OpenStreetMap Improve this map" at bounding box center [762, 409] width 1524 height 739
drag, startPoint x: 660, startPoint y: 288, endPoint x: 729, endPoint y: 63, distance: 235.3
click at [723, 52] on div "© Mapbox © OpenStreetMap Improve this map" at bounding box center [762, 409] width 1524 height 739
drag, startPoint x: 525, startPoint y: 632, endPoint x: 669, endPoint y: 412, distance: 262.9
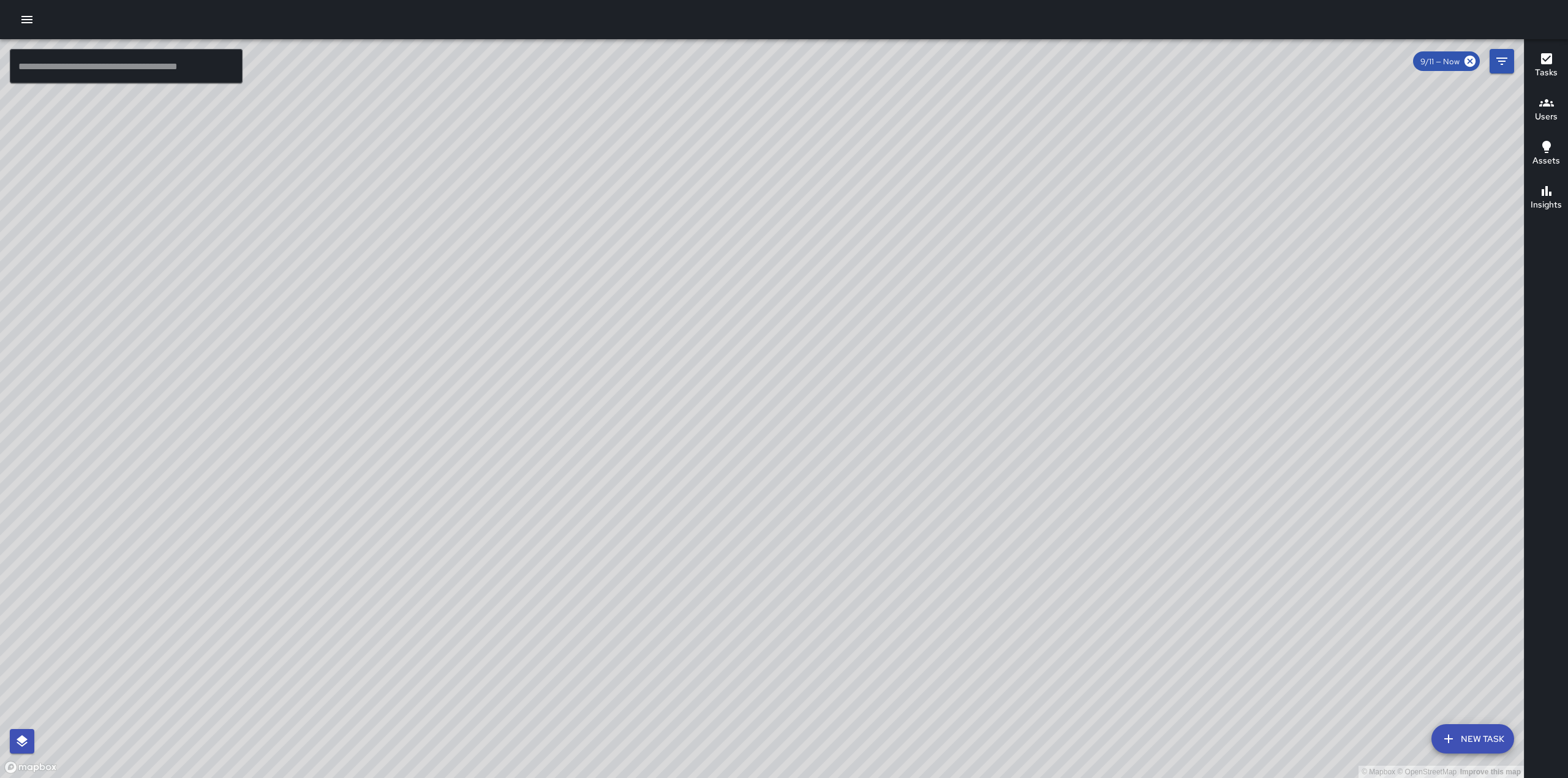
click at [669, 412] on div "© Mapbox © OpenStreetMap Improve this map" at bounding box center [762, 409] width 1524 height 739
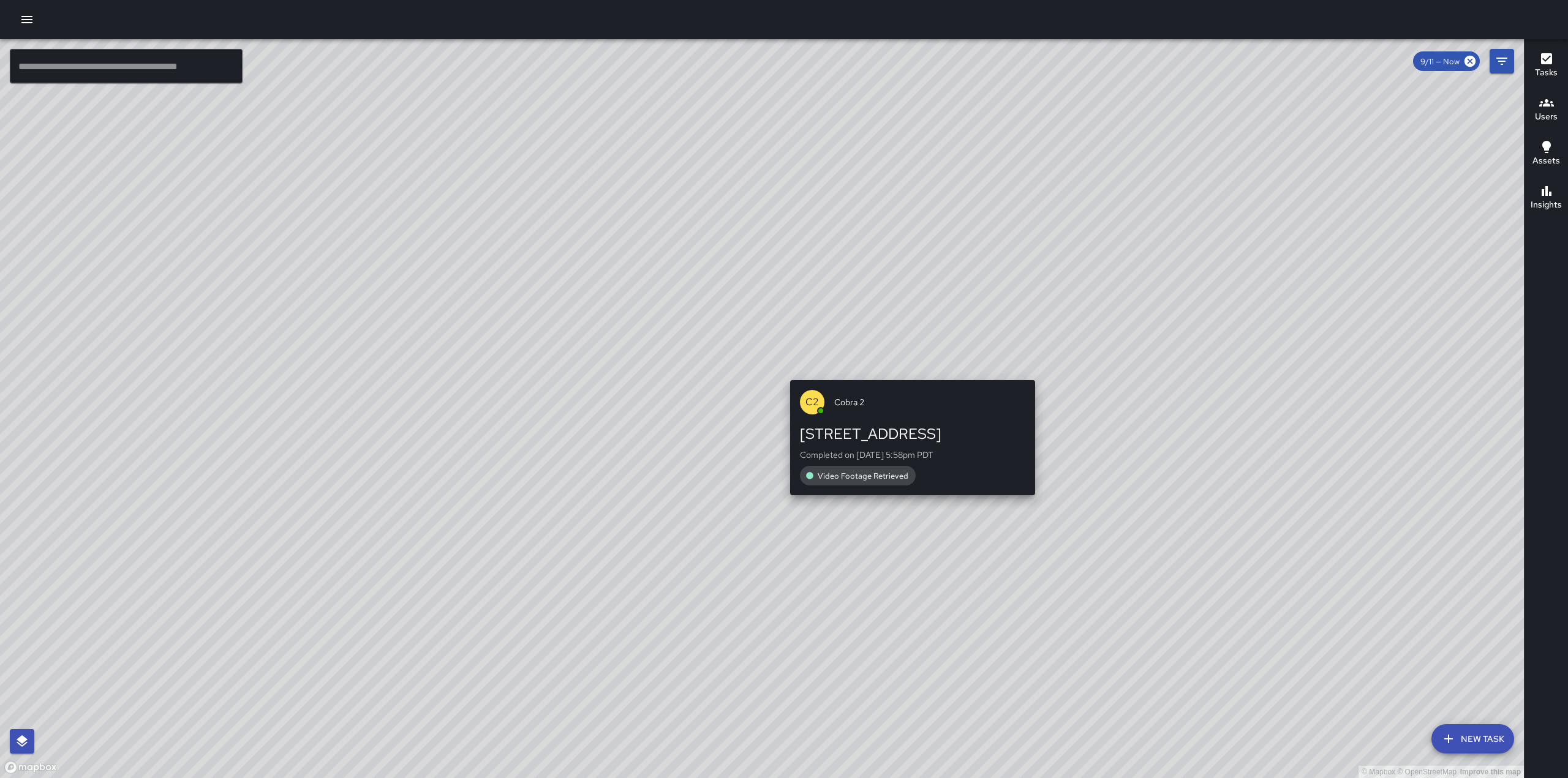
drag, startPoint x: 789, startPoint y: 421, endPoint x: 894, endPoint y: 378, distance: 113.5
click at [894, 378] on div "© Mapbox © OpenStreetMap Improve this map C2 Cobra 2 1736 Franklin Street Compl…" at bounding box center [762, 409] width 1524 height 739
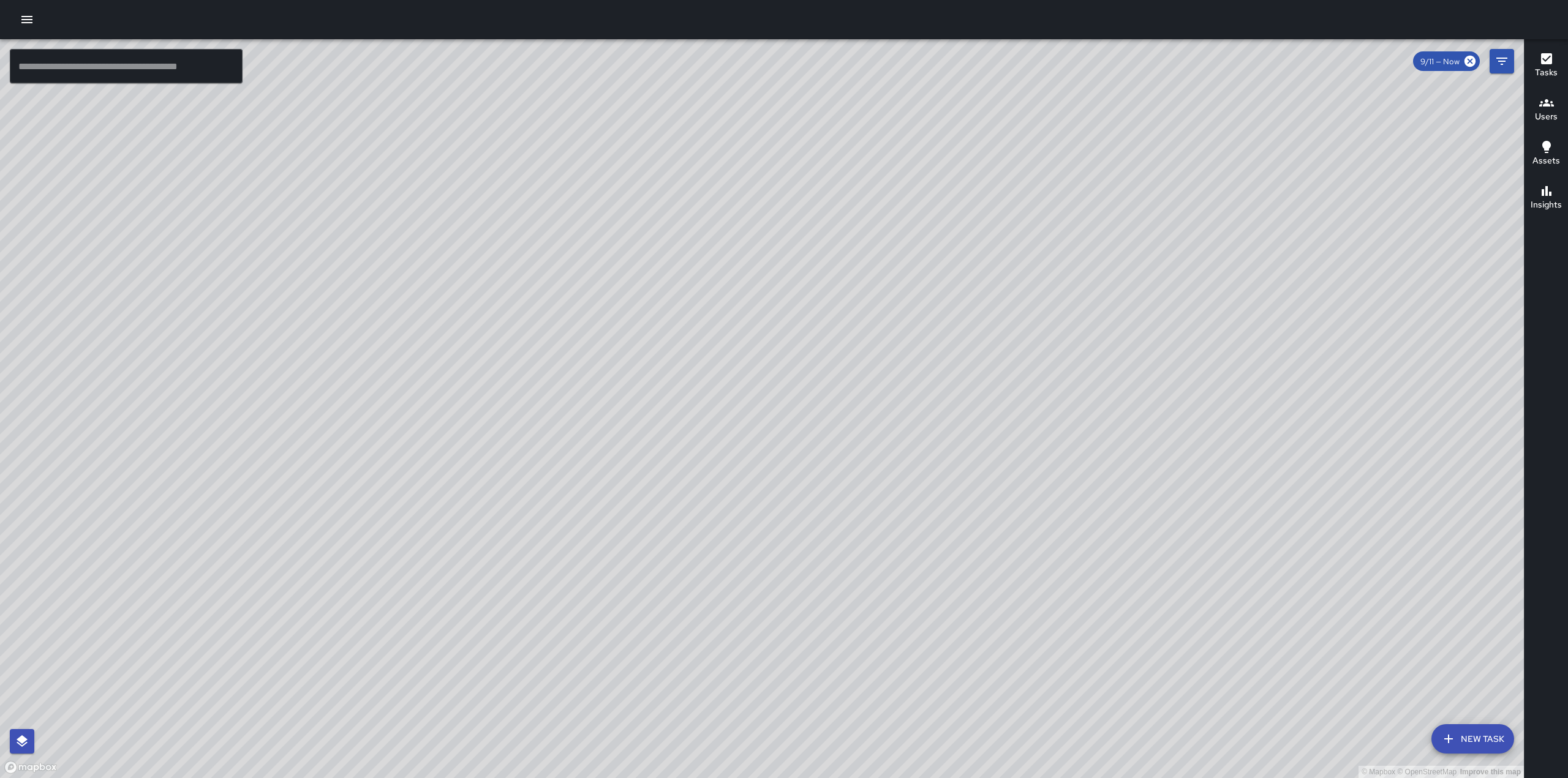
drag, startPoint x: 1144, startPoint y: 358, endPoint x: 702, endPoint y: 405, distance: 444.5
click at [668, 428] on div "© Mapbox © OpenStreetMap Improve this map" at bounding box center [762, 409] width 1524 height 739
drag, startPoint x: 917, startPoint y: 188, endPoint x: 913, endPoint y: 471, distance: 283.0
click at [913, 471] on div "© Mapbox © OpenStreetMap Improve this map" at bounding box center [762, 409] width 1524 height 739
drag, startPoint x: 685, startPoint y: 453, endPoint x: 790, endPoint y: 422, distance: 109.5
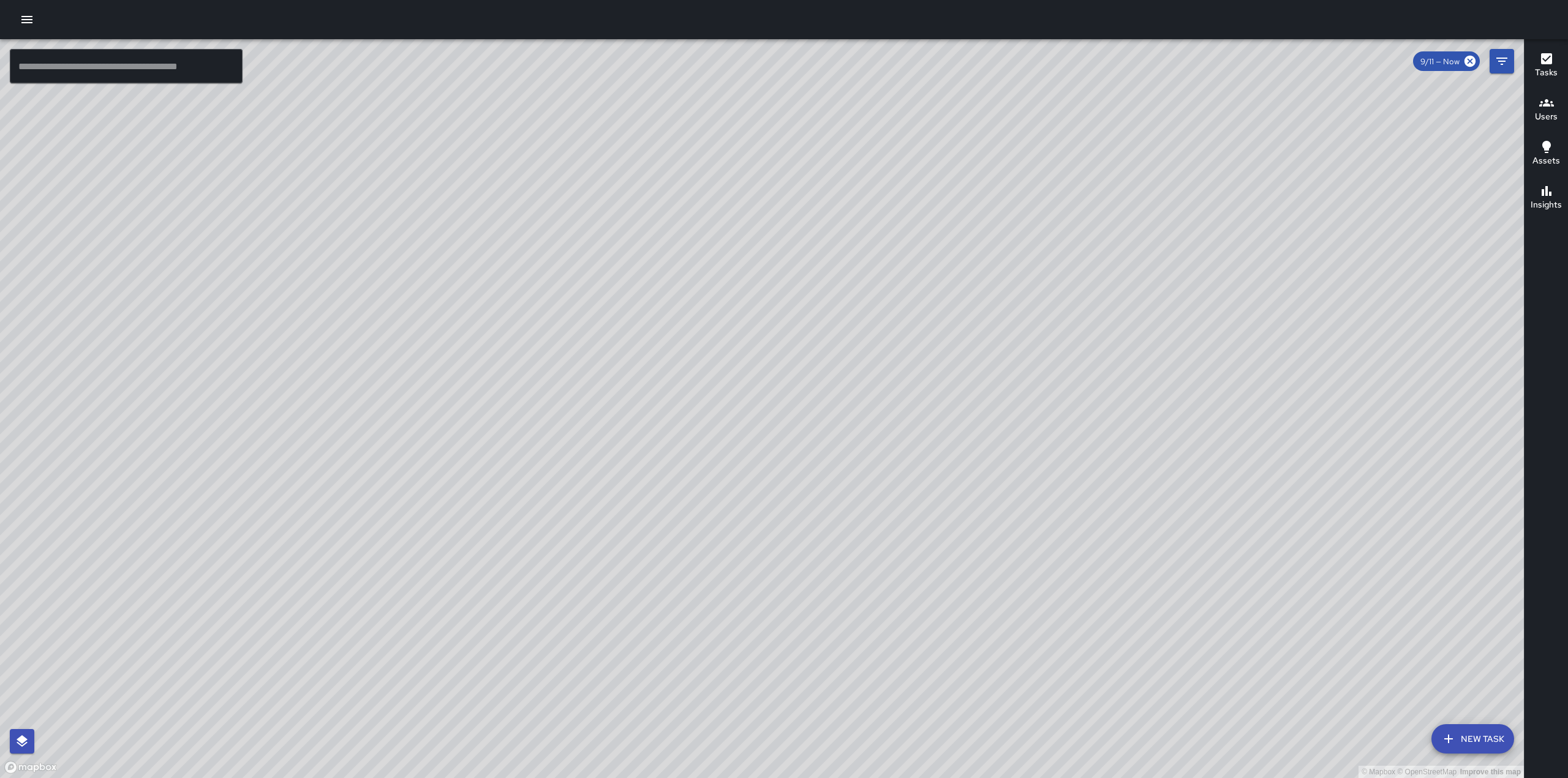
click at [790, 422] on div "© Mapbox © OpenStreetMap Improve this map" at bounding box center [762, 409] width 1524 height 739
drag, startPoint x: 722, startPoint y: 588, endPoint x: 951, endPoint y: 247, distance: 410.8
click at [951, 247] on div "© Mapbox © OpenStreetMap Improve this map" at bounding box center [762, 409] width 1524 height 739
drag, startPoint x: 908, startPoint y: 248, endPoint x: 951, endPoint y: 244, distance: 43.2
click at [953, 220] on div "© Mapbox © OpenStreetMap Improve this map" at bounding box center [762, 409] width 1524 height 739
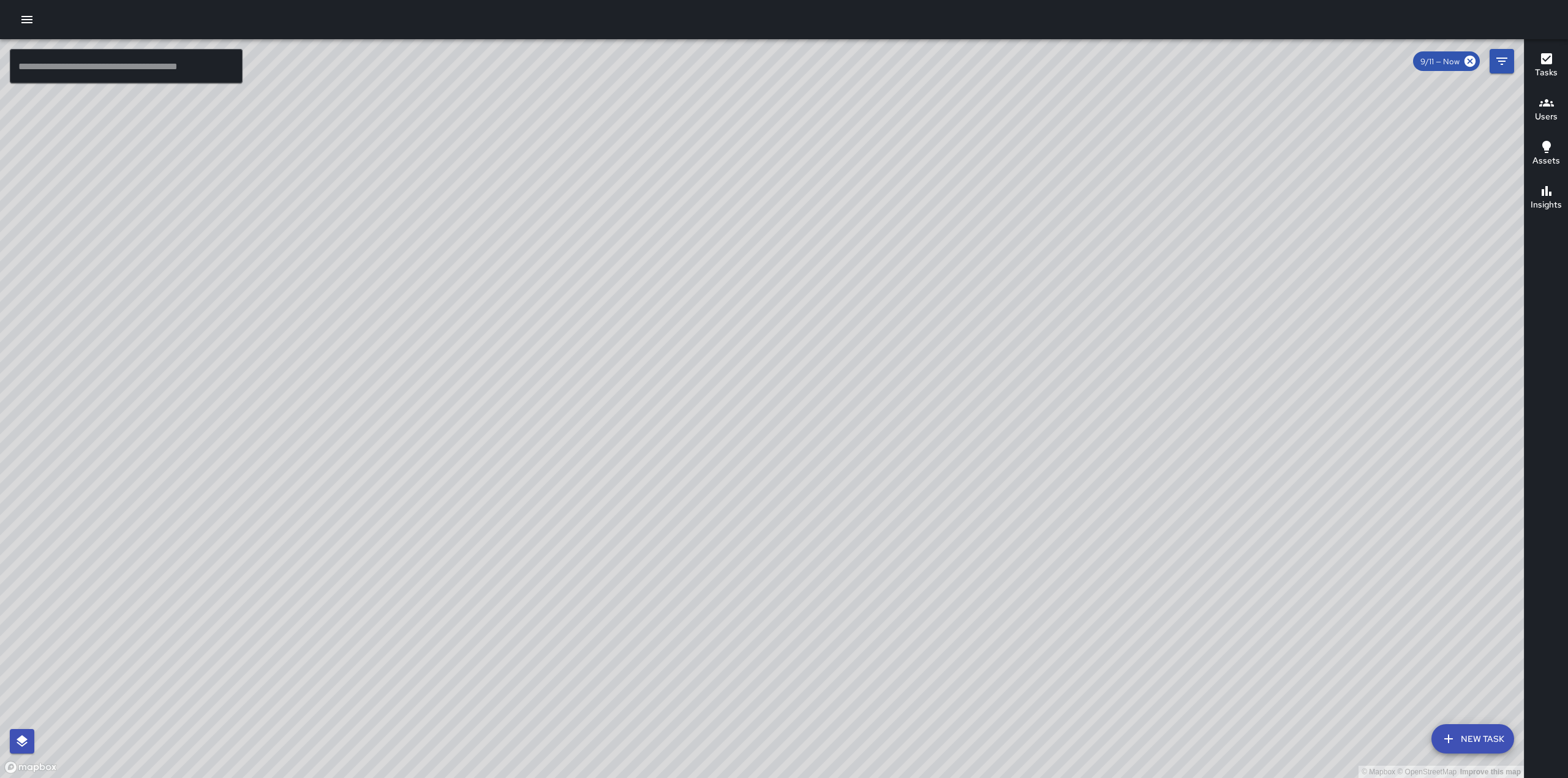
drag, startPoint x: 913, startPoint y: 165, endPoint x: 872, endPoint y: 308, distance: 148.8
click at [872, 307] on div "© Mapbox © OpenStreetMap Improve this map" at bounding box center [762, 409] width 1524 height 739
drag, startPoint x: 922, startPoint y: 445, endPoint x: 986, endPoint y: 320, distance: 140.4
click at [986, 320] on div "© Mapbox © OpenStreetMap Improve this map" at bounding box center [762, 409] width 1524 height 739
drag, startPoint x: 825, startPoint y: 206, endPoint x: 788, endPoint y: 526, distance: 322.1
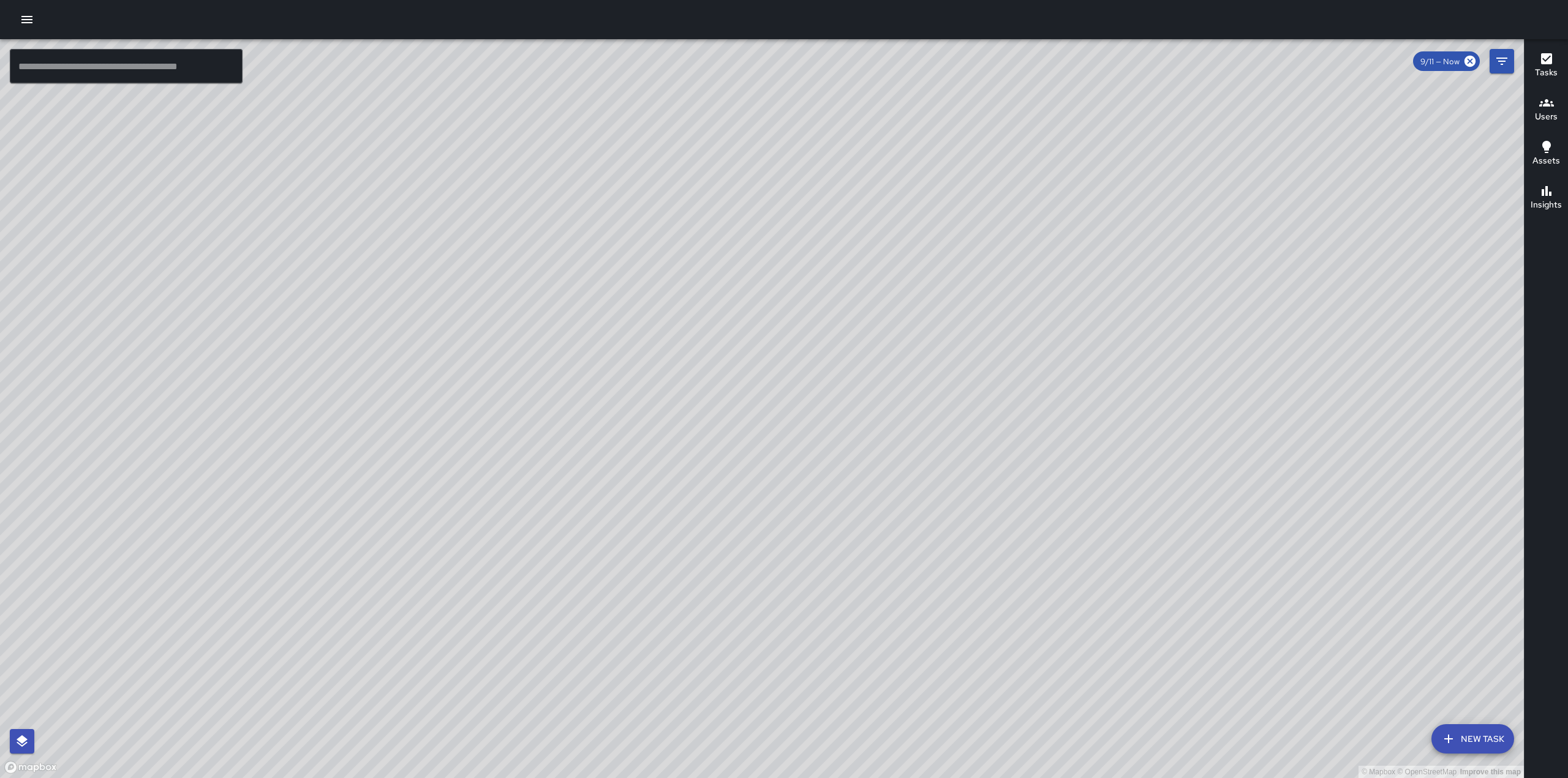
click at [788, 526] on div "© Mapbox © OpenStreetMap Improve this map" at bounding box center [762, 409] width 1524 height 739
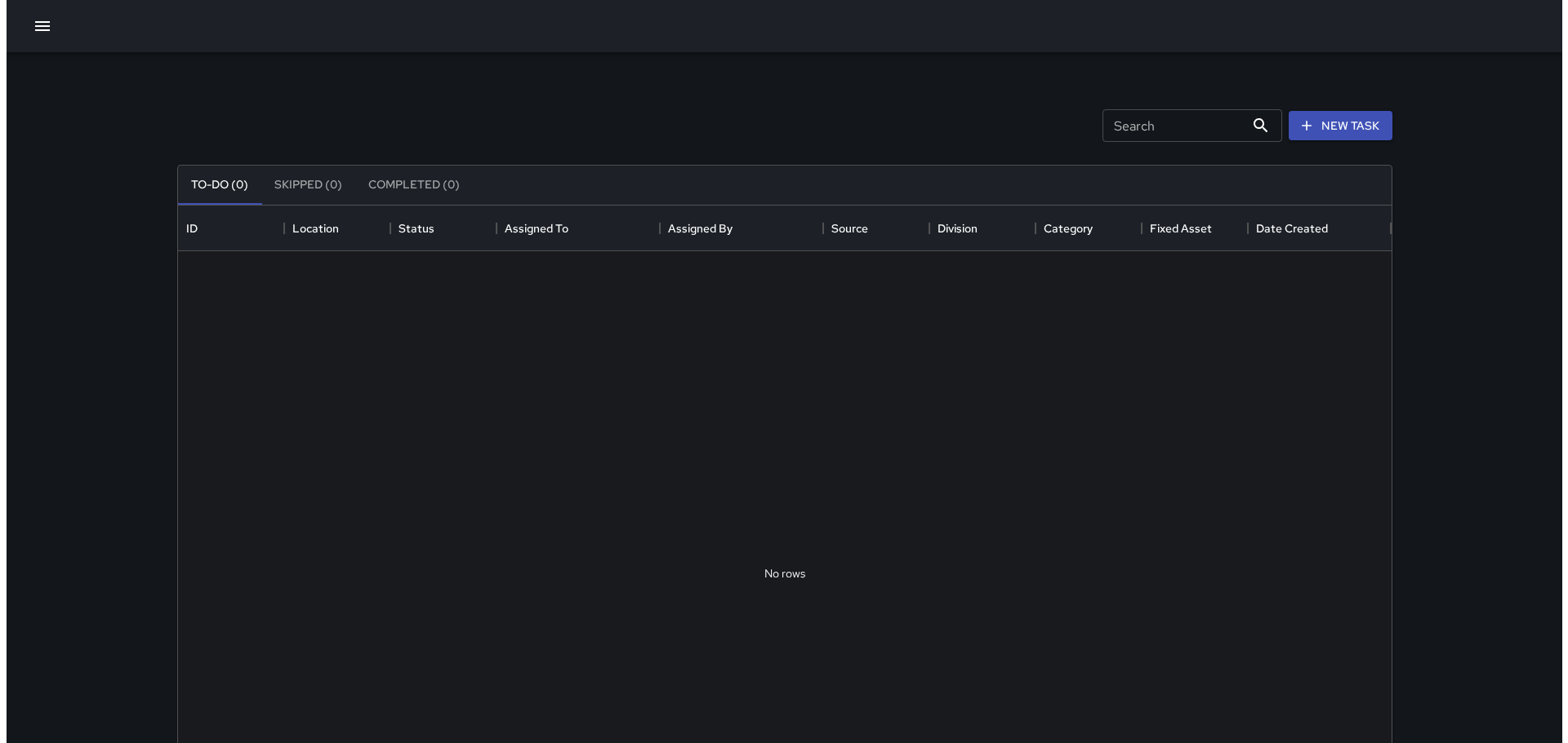
scroll to position [679, 1201]
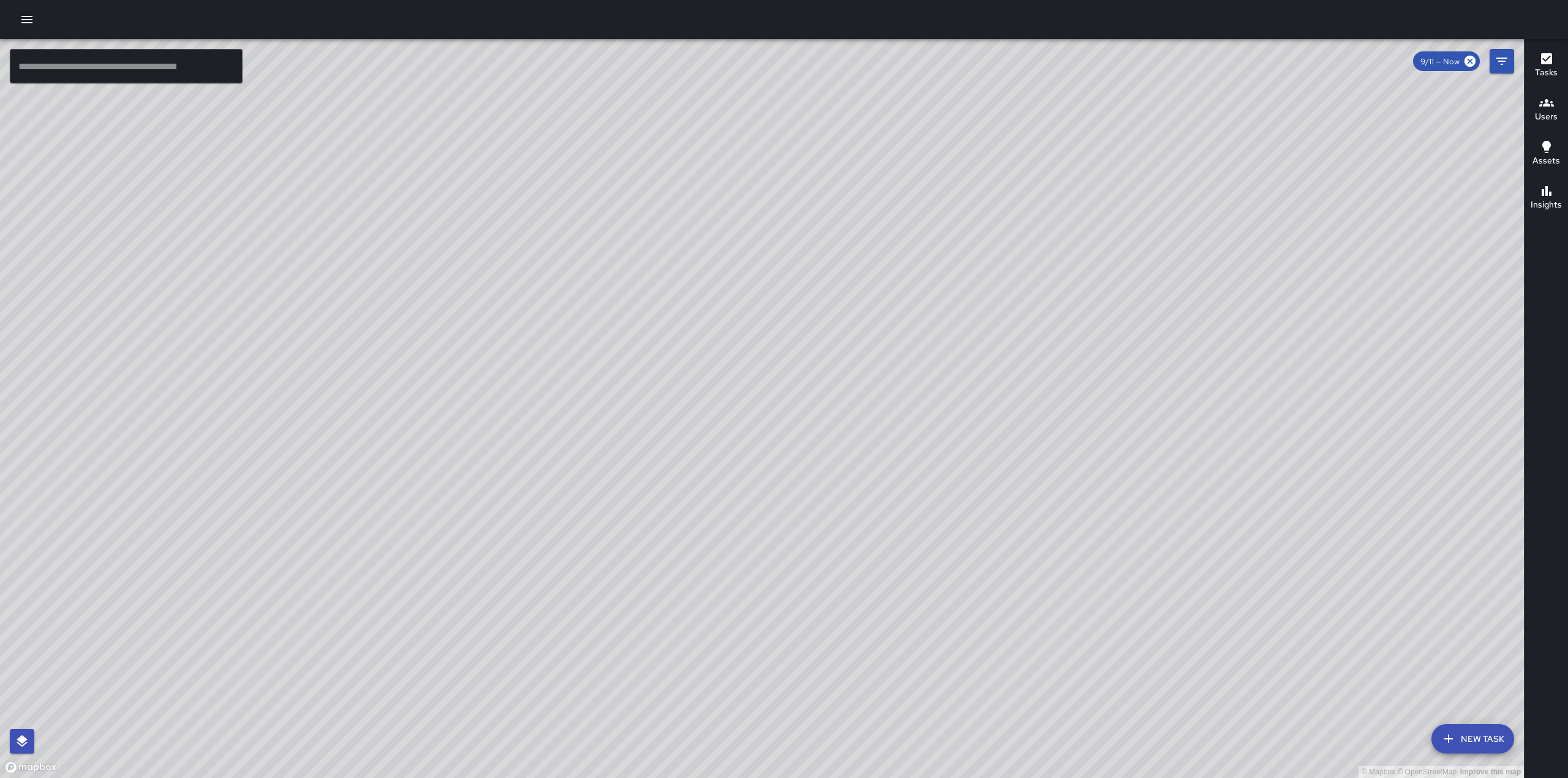
click at [15, 21] on div at bounding box center [784, 19] width 1568 height 39
click at [18, 20] on button "button" at bounding box center [27, 19] width 24 height 24
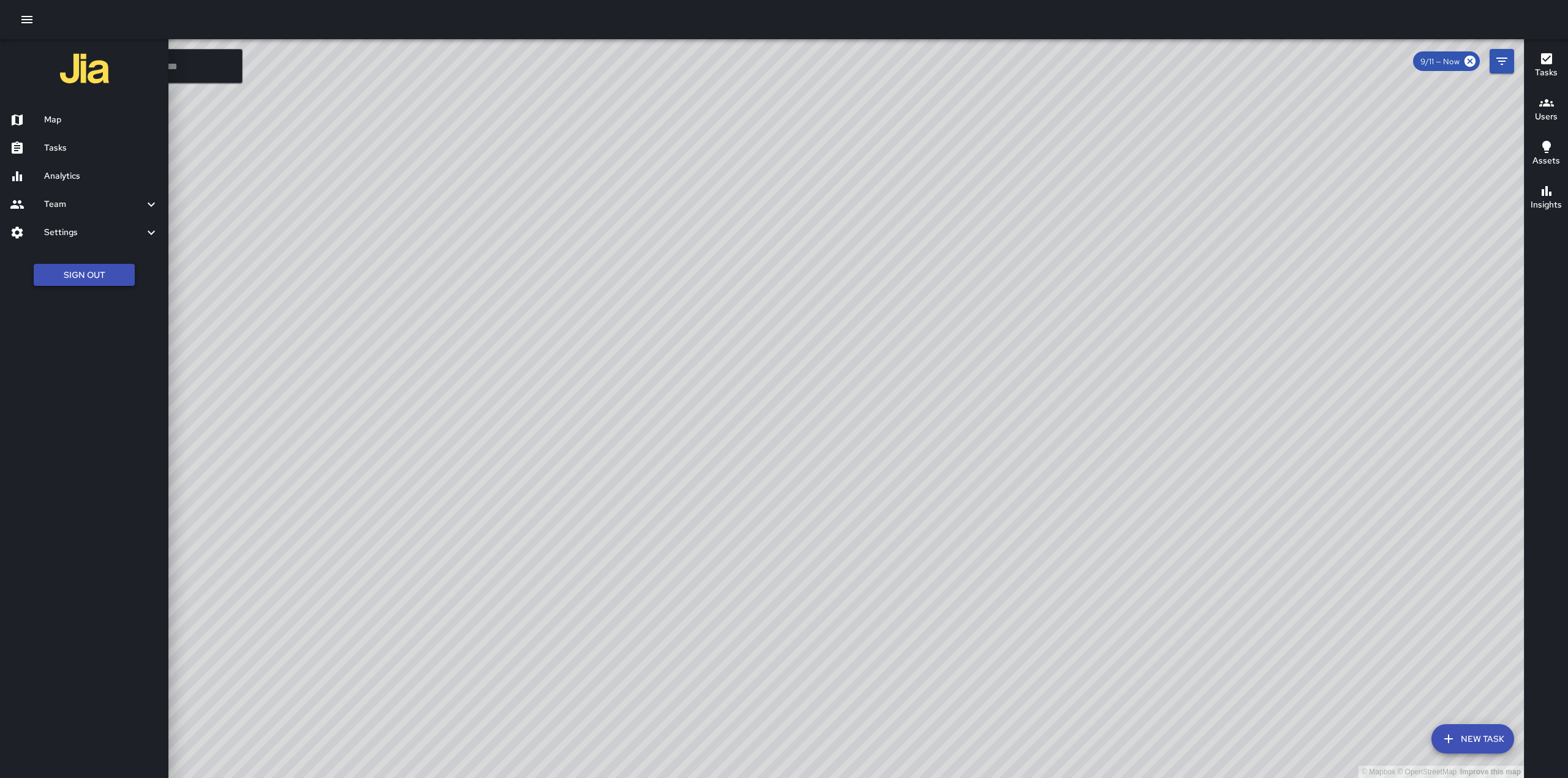
click at [120, 274] on button "Sign Out" at bounding box center [84, 275] width 101 height 22
